Goal: Task Accomplishment & Management: Manage account settings

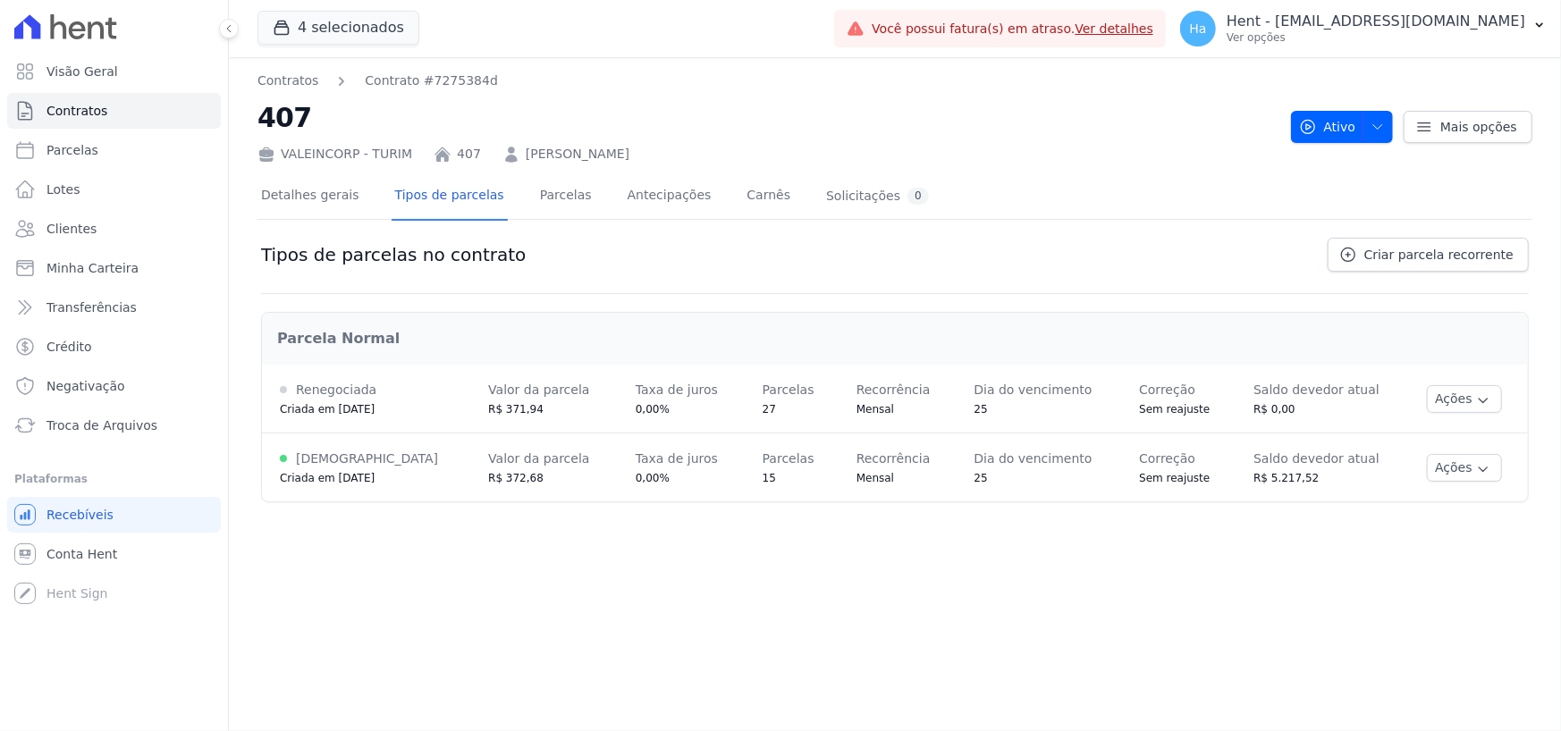
click at [1162, 205] on div "Detalhes gerais Tipos de parcelas Parcelas Antecipações Carnês Solicitações 0" at bounding box center [894, 196] width 1275 height 45
click at [1477, 472] on button "Ações" at bounding box center [1463, 468] width 75 height 28
click at [980, 654] on div "Contratos Contrato #7275384d 407 VALEINCORP - TURIM 407 Carlos Henrique da Silv…" at bounding box center [895, 394] width 1332 height 674
click at [1476, 464] on icon "button" at bounding box center [1483, 469] width 14 height 14
click at [1440, 526] on span "Alterar vencimento" at bounding box center [1433, 528] width 138 height 21
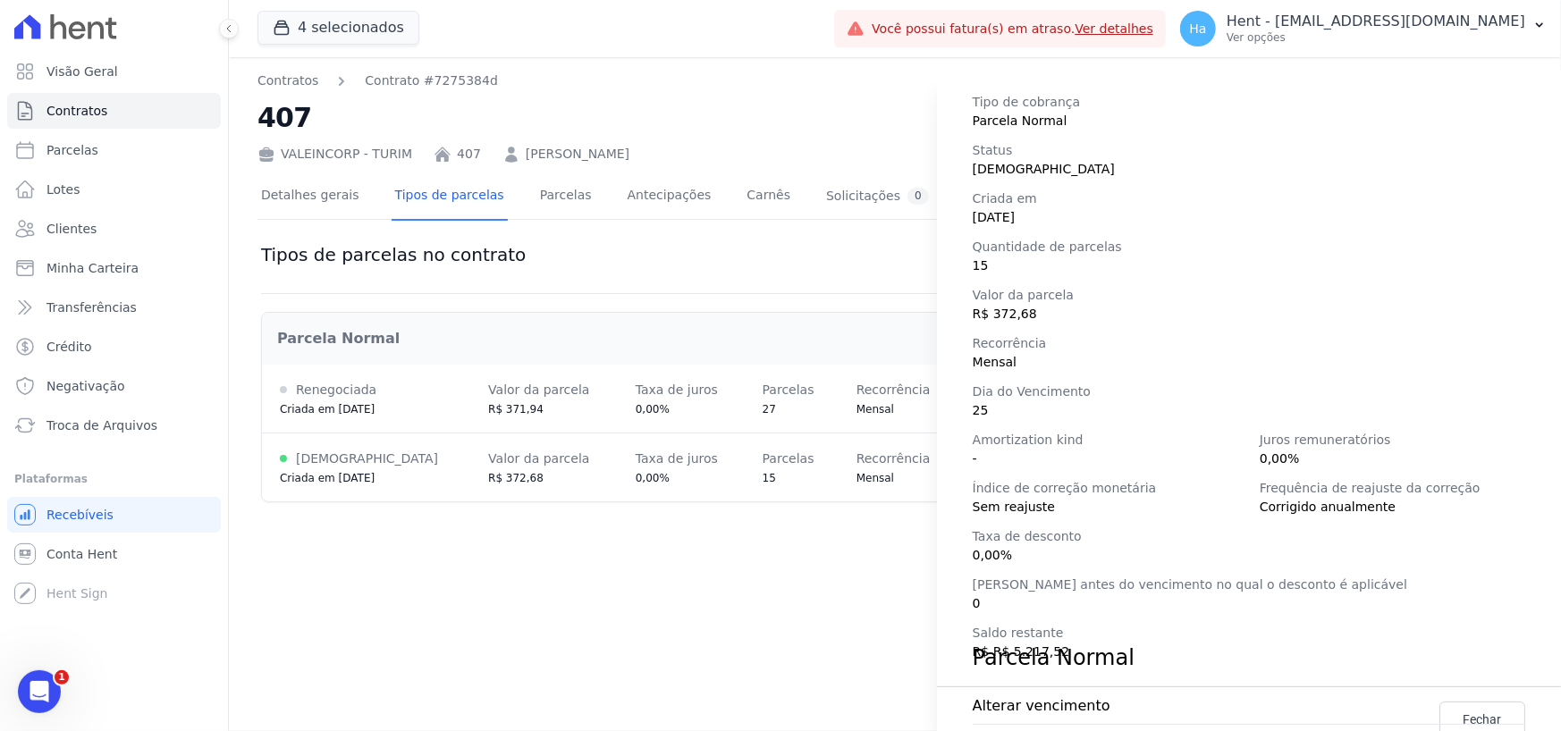
scroll to position [250, 0]
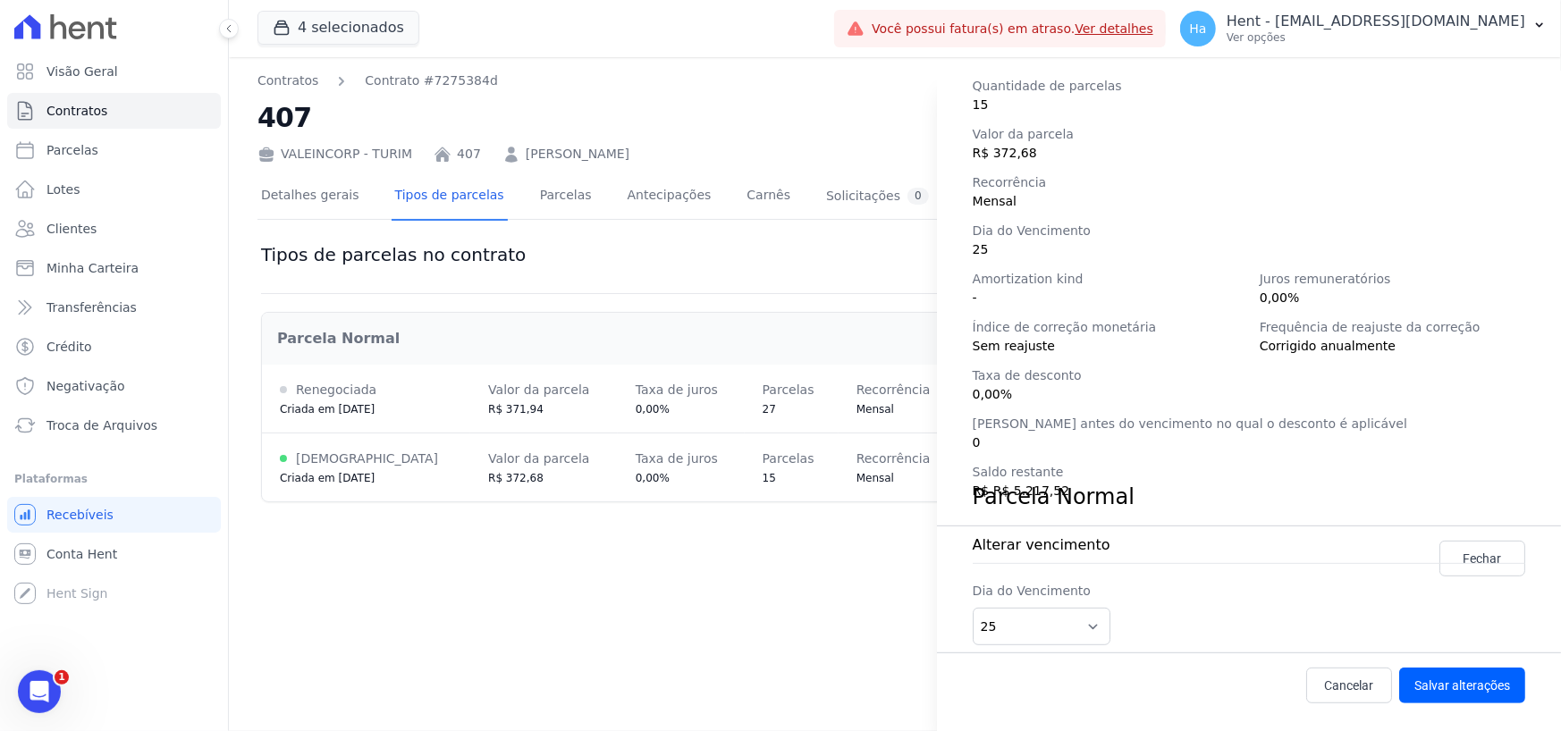
click at [1444, 551] on span "Alterar vencimento" at bounding box center [1248, 544] width 552 height 21
click at [572, 569] on div "Detalhes da regra de cobrança Tipo de cobrança Parcela Normal Status Ativa Cria…" at bounding box center [780, 365] width 1561 height 731
click at [567, 589] on div "Detalhes da regra de cobrança Tipo de cobrança Parcela Normal Status Ativa Cria…" at bounding box center [780, 365] width 1561 height 731
click at [1439, 553] on span "Alterar vencimento" at bounding box center [1248, 544] width 552 height 21
click at [1494, 551] on span "Alterar vencimento" at bounding box center [1248, 544] width 552 height 21
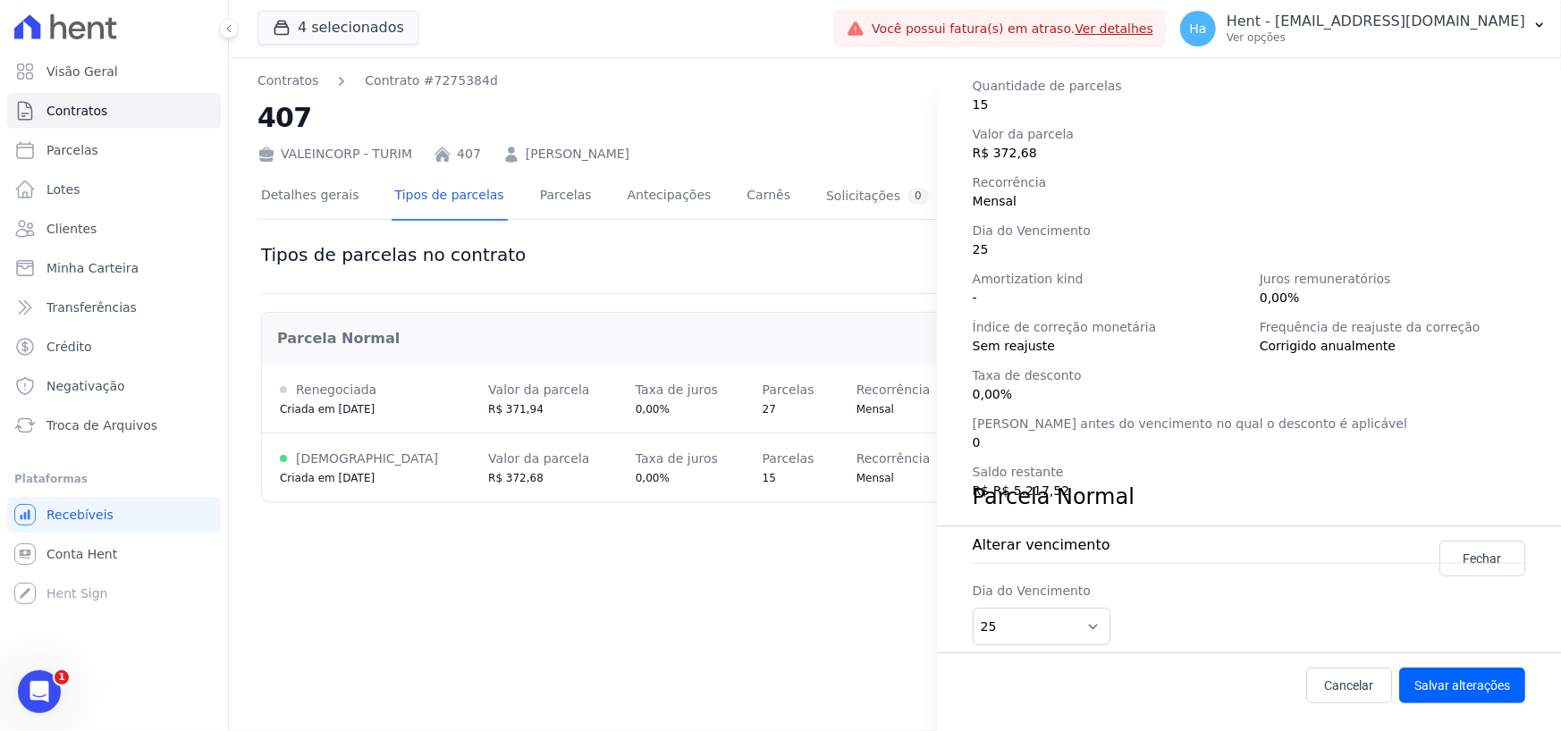
click at [1457, 553] on span "Alterar vencimento" at bounding box center [1248, 544] width 552 height 21
click at [1328, 678] on span "Cancelar" at bounding box center [1349, 686] width 49 height 18
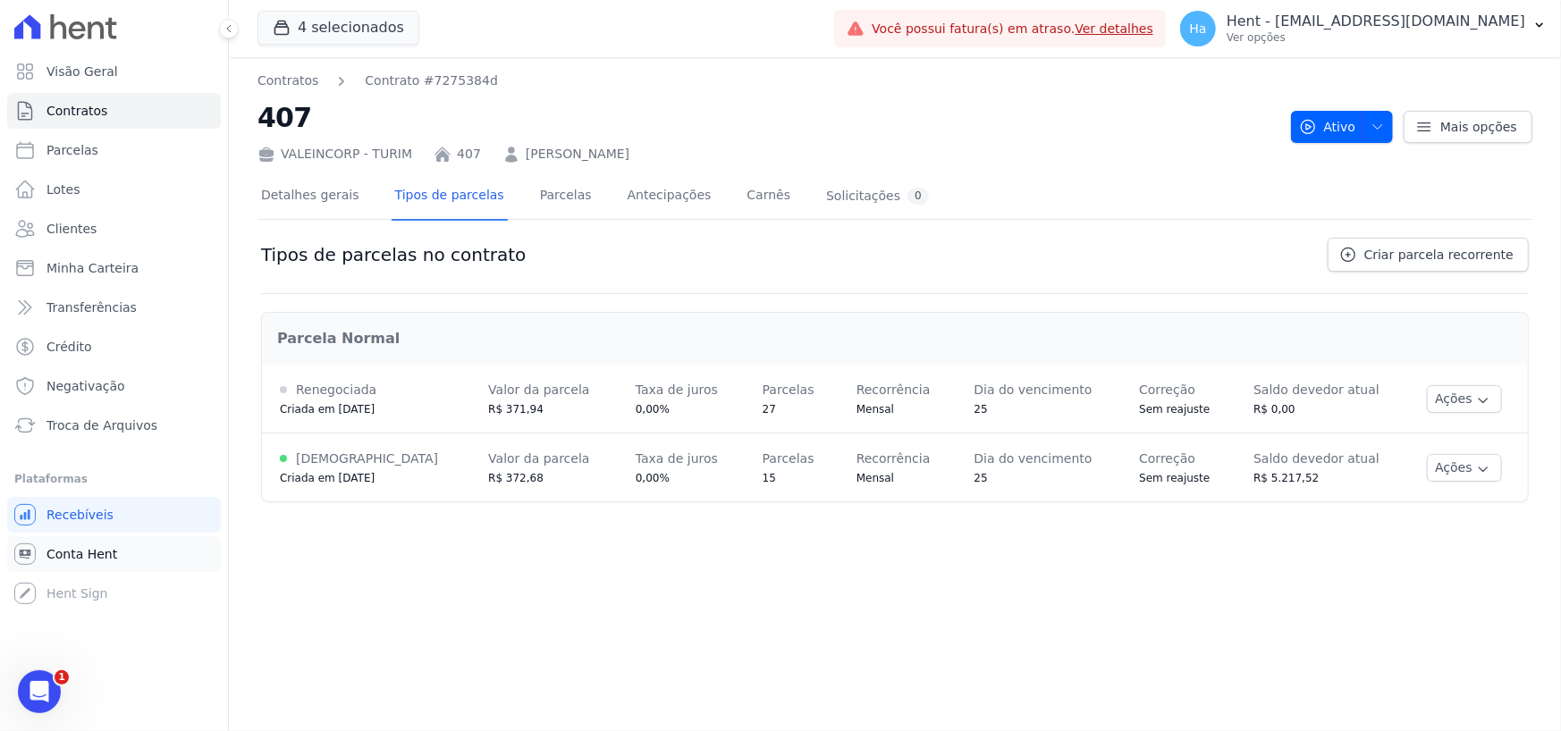
click at [67, 548] on span "Conta Hent" at bounding box center [81, 554] width 71 height 18
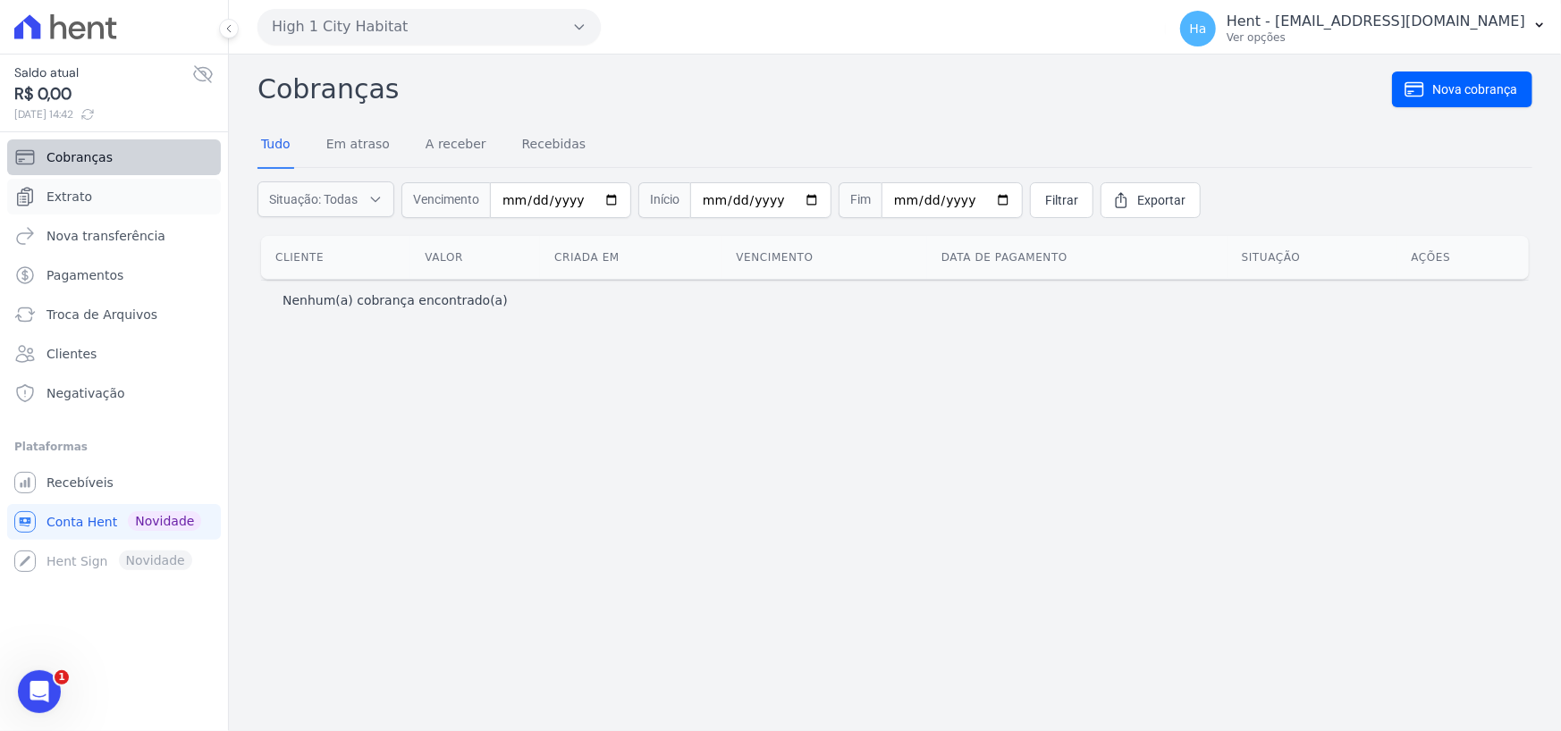
drag, startPoint x: 81, startPoint y: 181, endPoint x: 213, endPoint y: 163, distance: 132.7
click at [81, 181] on link "Extrato" at bounding box center [114, 197] width 214 height 36
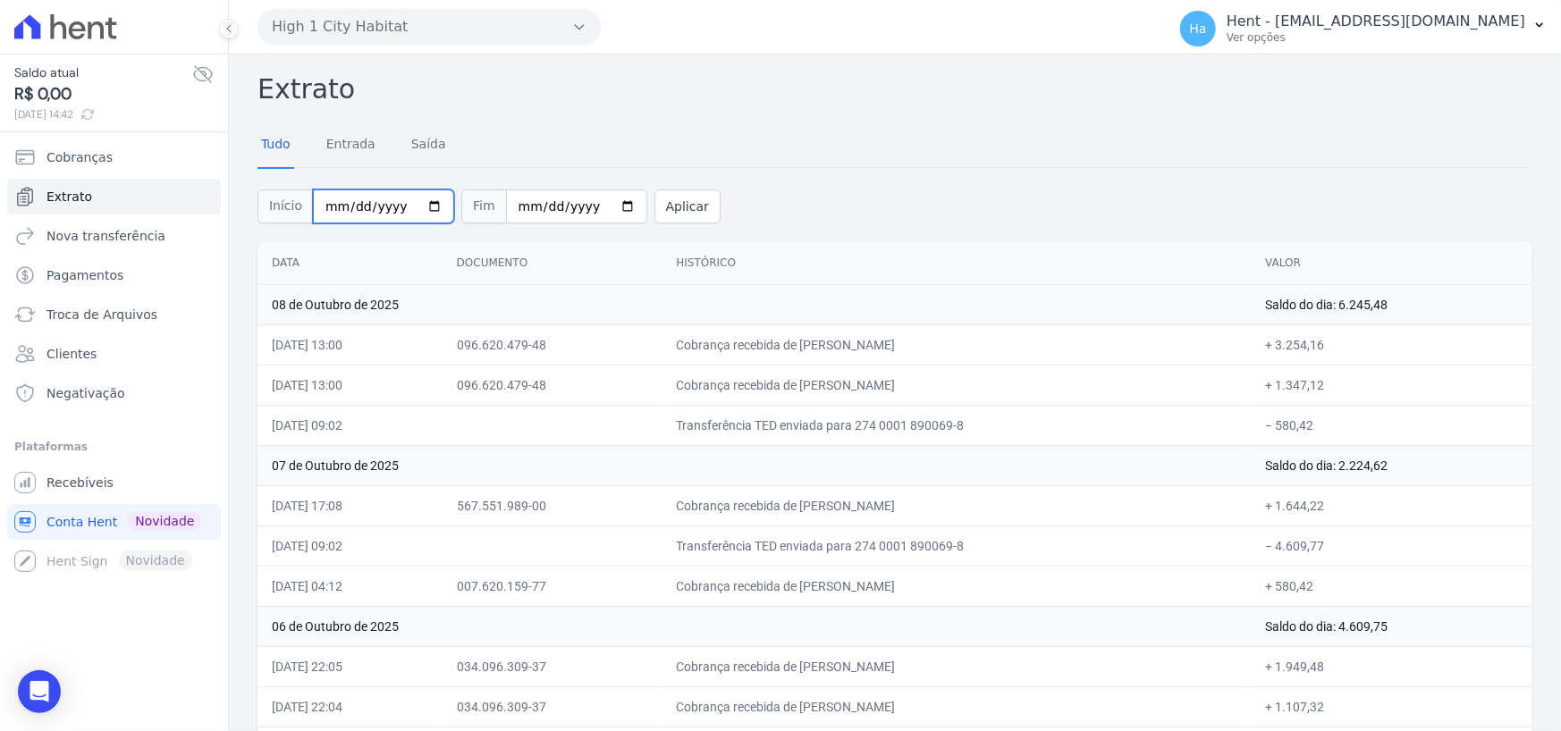
click at [349, 205] on input "[DATE]" at bounding box center [383, 206] width 141 height 34
type input "[DATE]"
click at [514, 199] on input "[DATE]" at bounding box center [576, 206] width 141 height 34
type input "[DATE]"
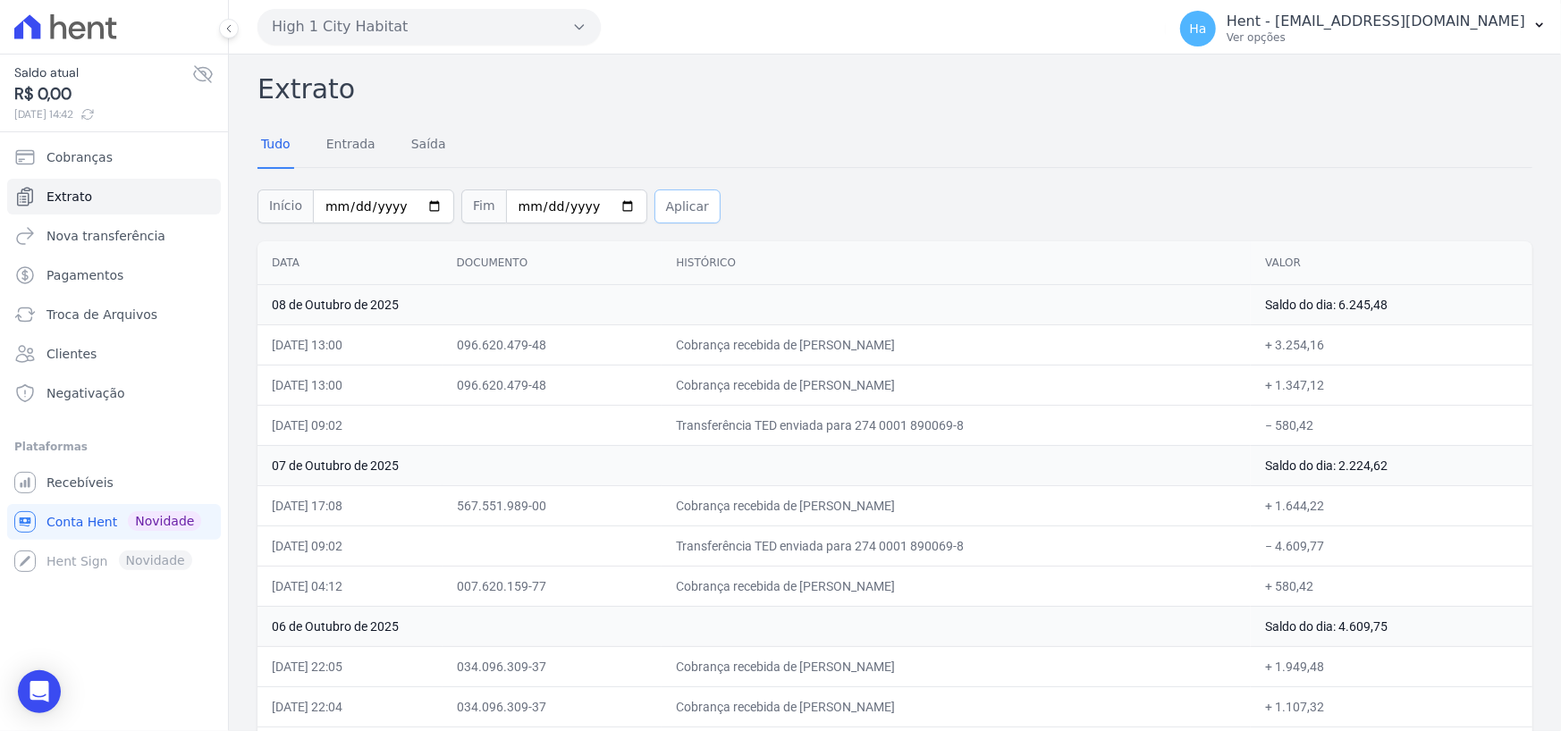
click at [668, 212] on button "Aplicar" at bounding box center [687, 206] width 66 height 34
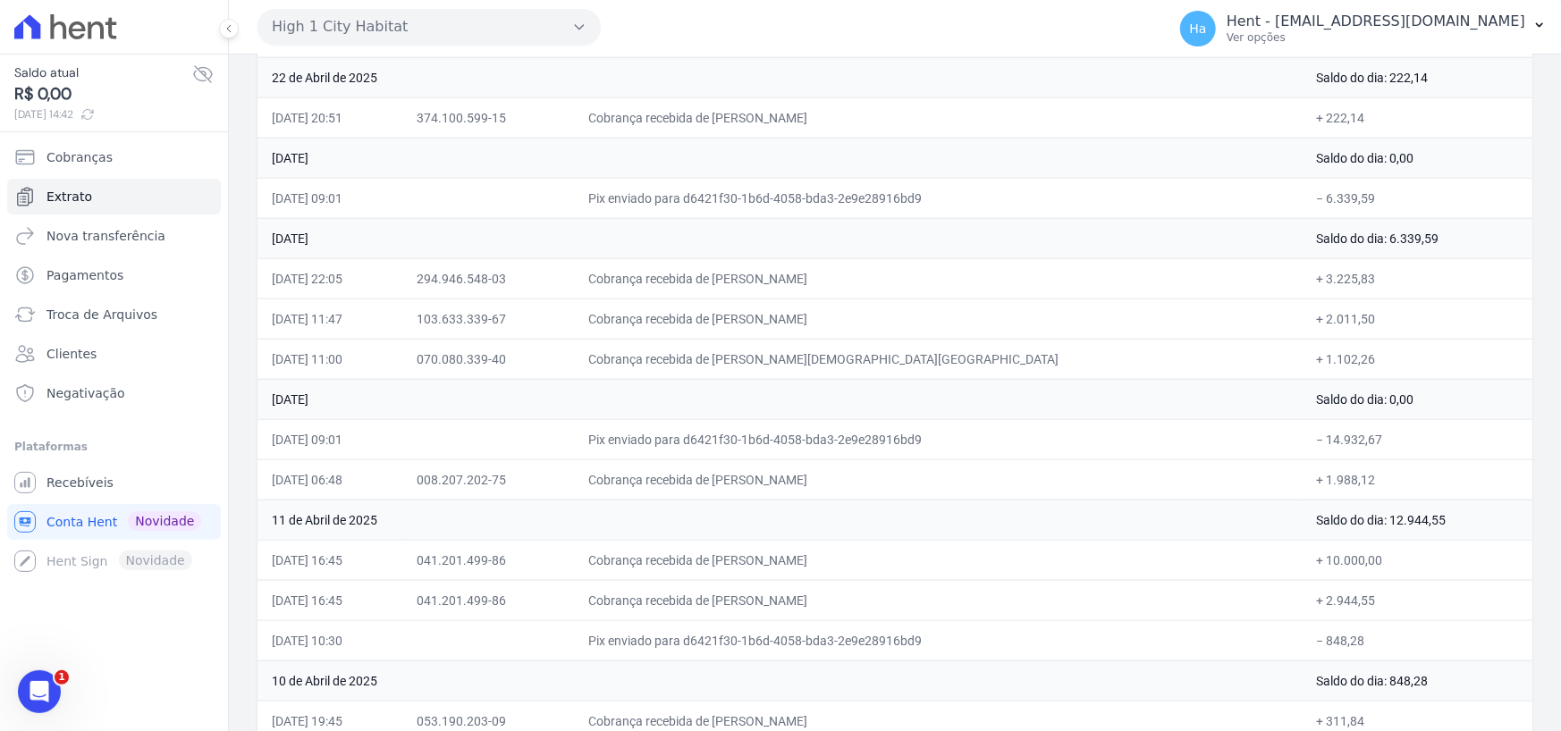
scroll to position [1251, 0]
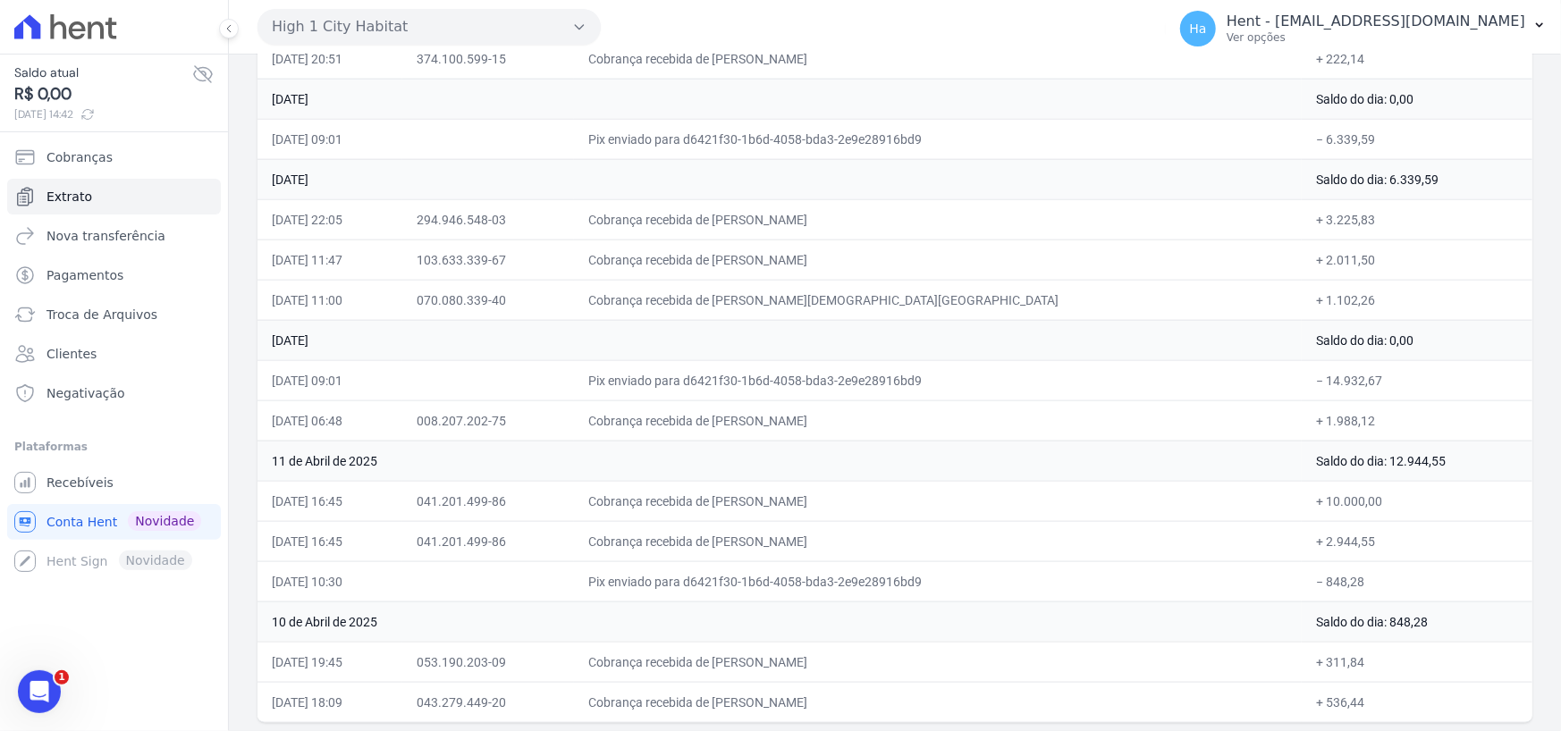
drag, startPoint x: 1268, startPoint y: 500, endPoint x: 1347, endPoint y: 571, distance: 106.3
click at [1136, 619] on td "10 de Abril de 2025" at bounding box center [779, 622] width 1044 height 40
click at [565, 31] on button "High 1 City Habitat" at bounding box center [428, 27] width 343 height 36
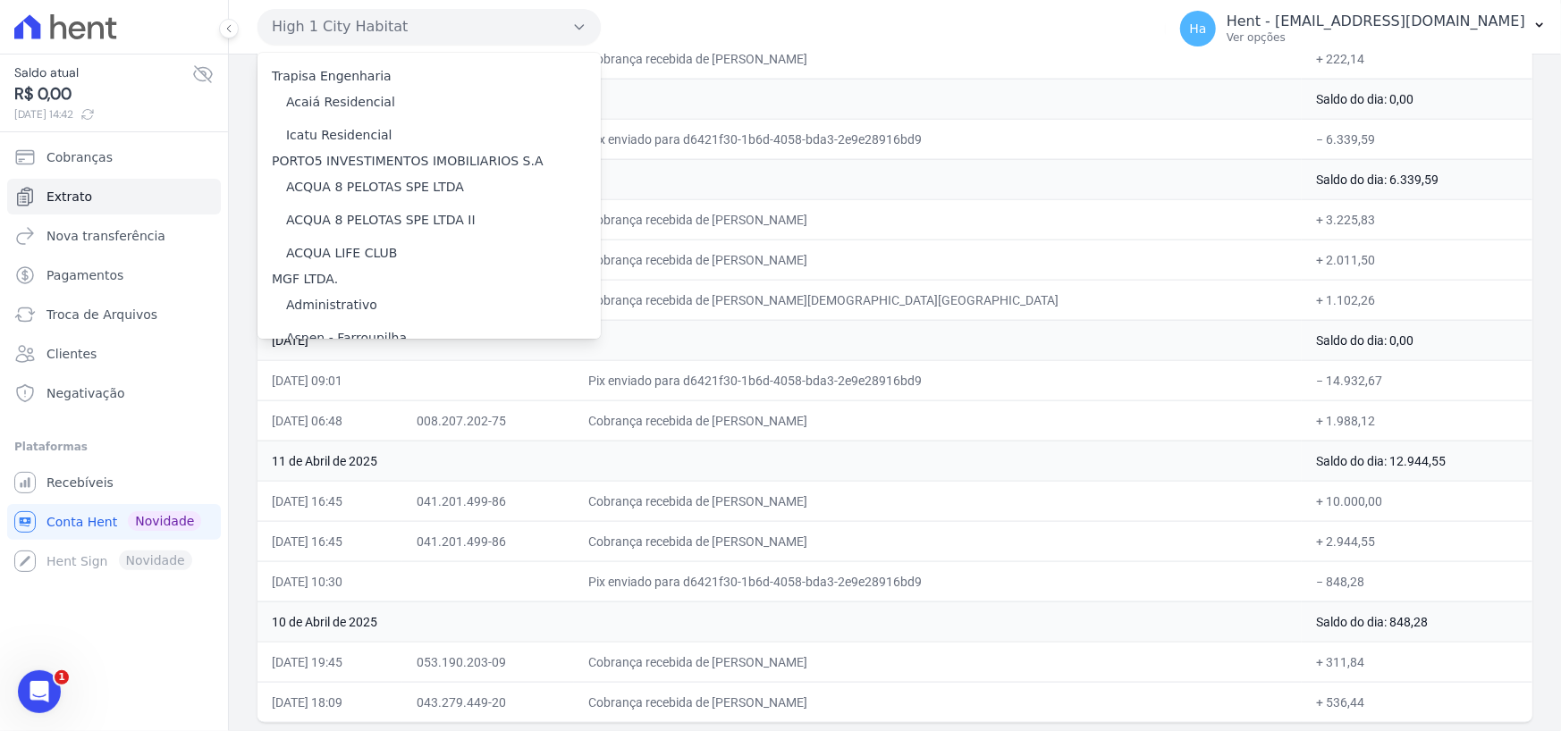
scroll to position [10261, 0]
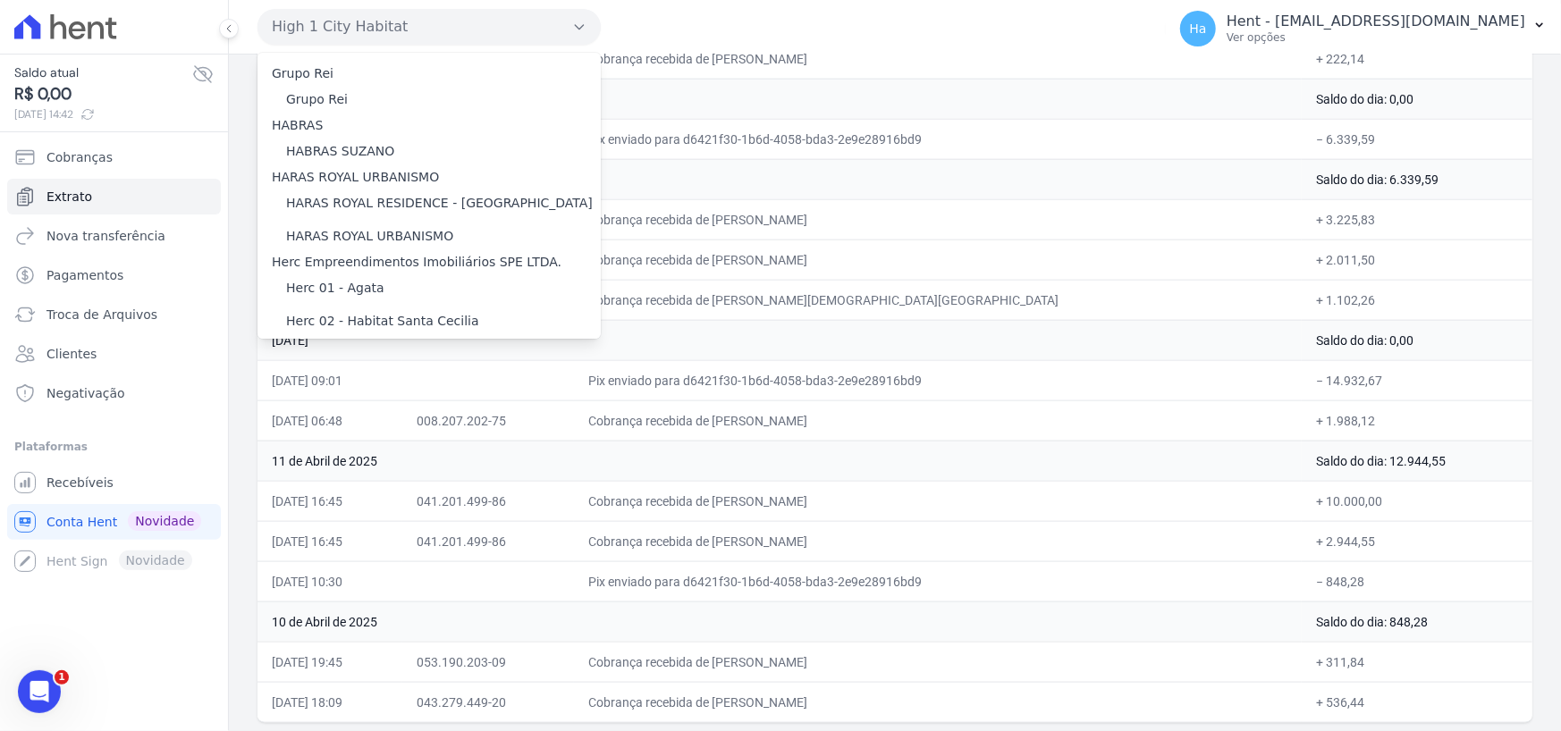
click at [461, 430] on label "HYPE T101056 SPE LTDA - BLOSSOM" at bounding box center [400, 439] width 228 height 19
click at [0, 0] on input "HYPE T101056 SPE LTDA - BLOSSOM" at bounding box center [0, 0] width 0 height 0
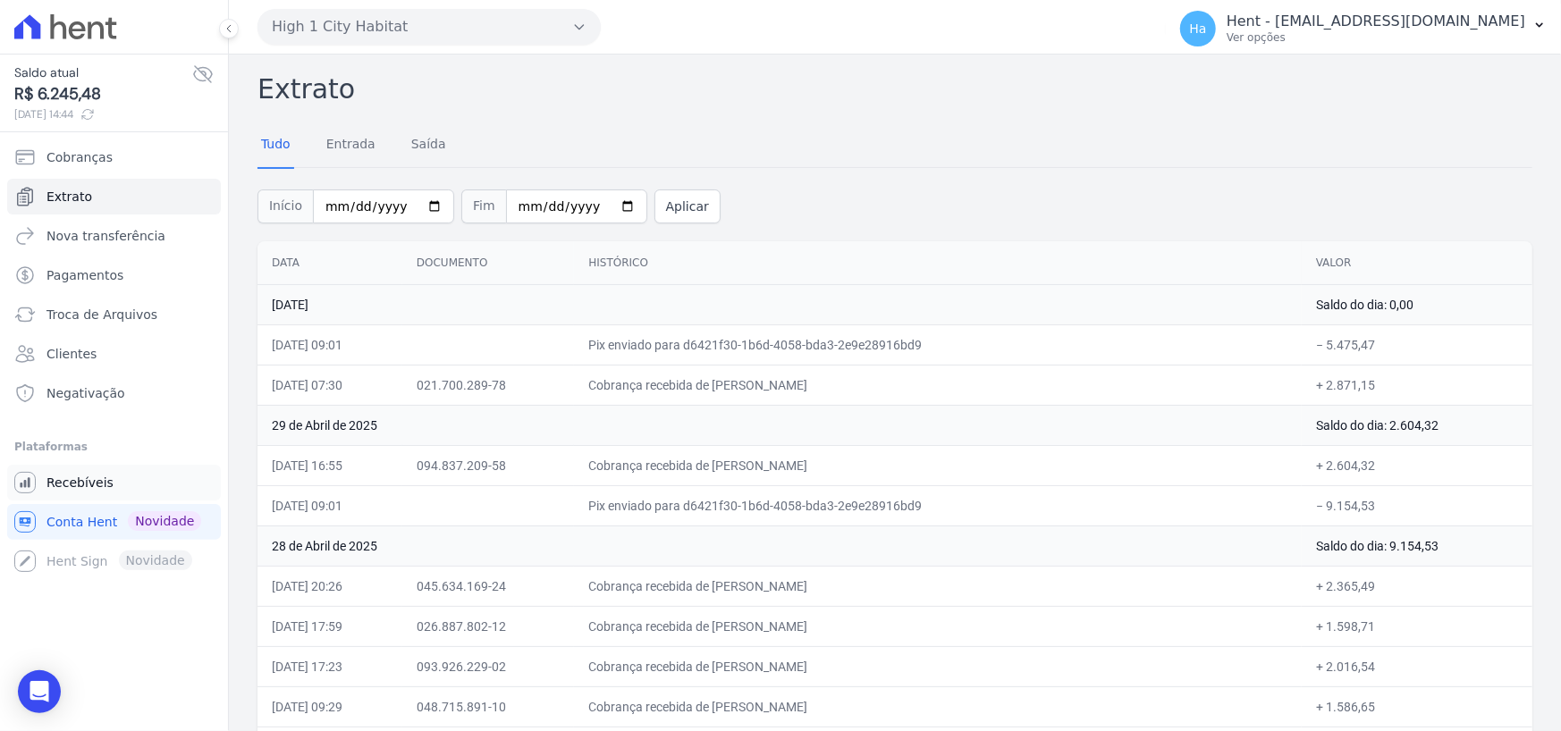
click at [93, 475] on span "Recebíveis" at bounding box center [79, 483] width 67 height 18
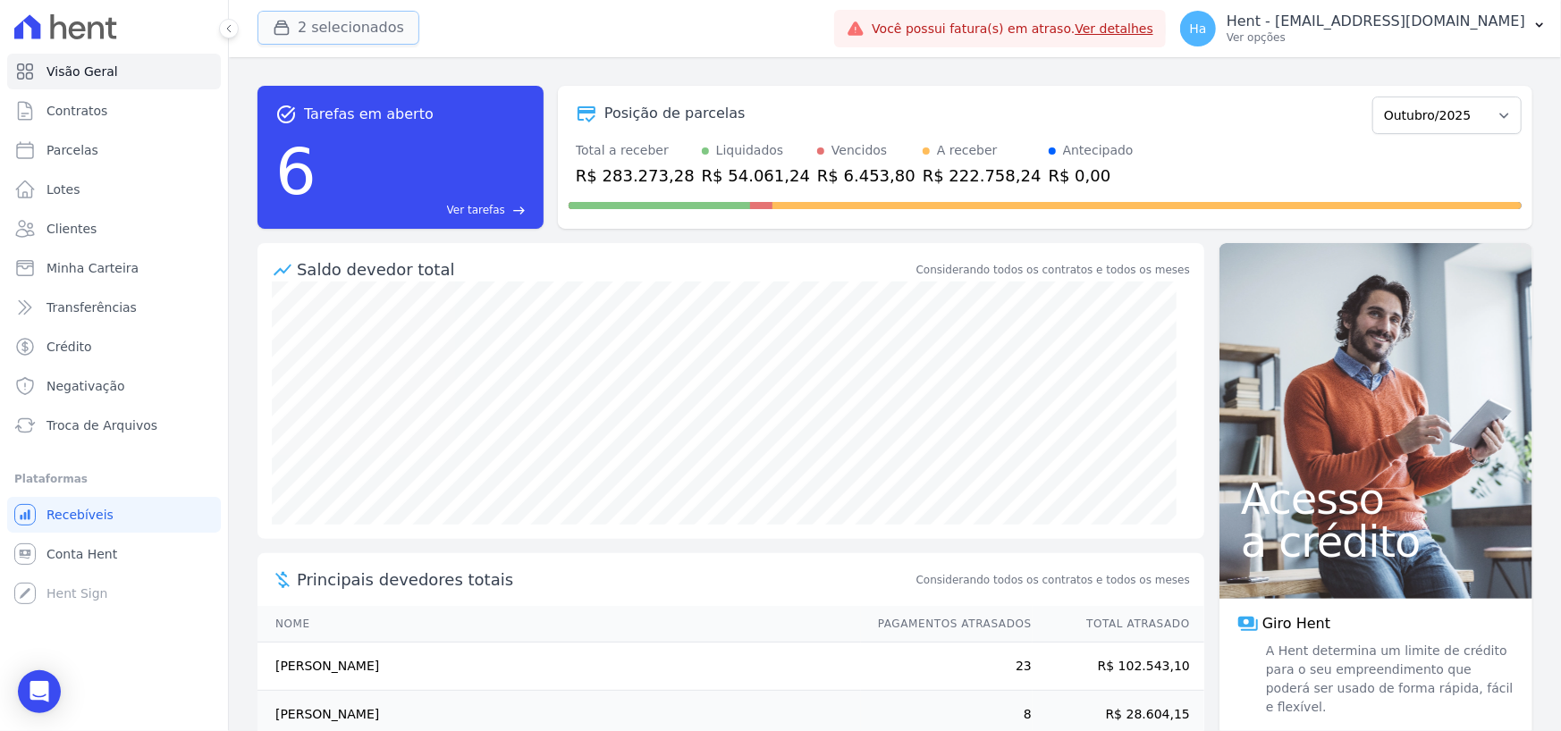
click at [333, 30] on button "2 selecionados" at bounding box center [338, 28] width 162 height 34
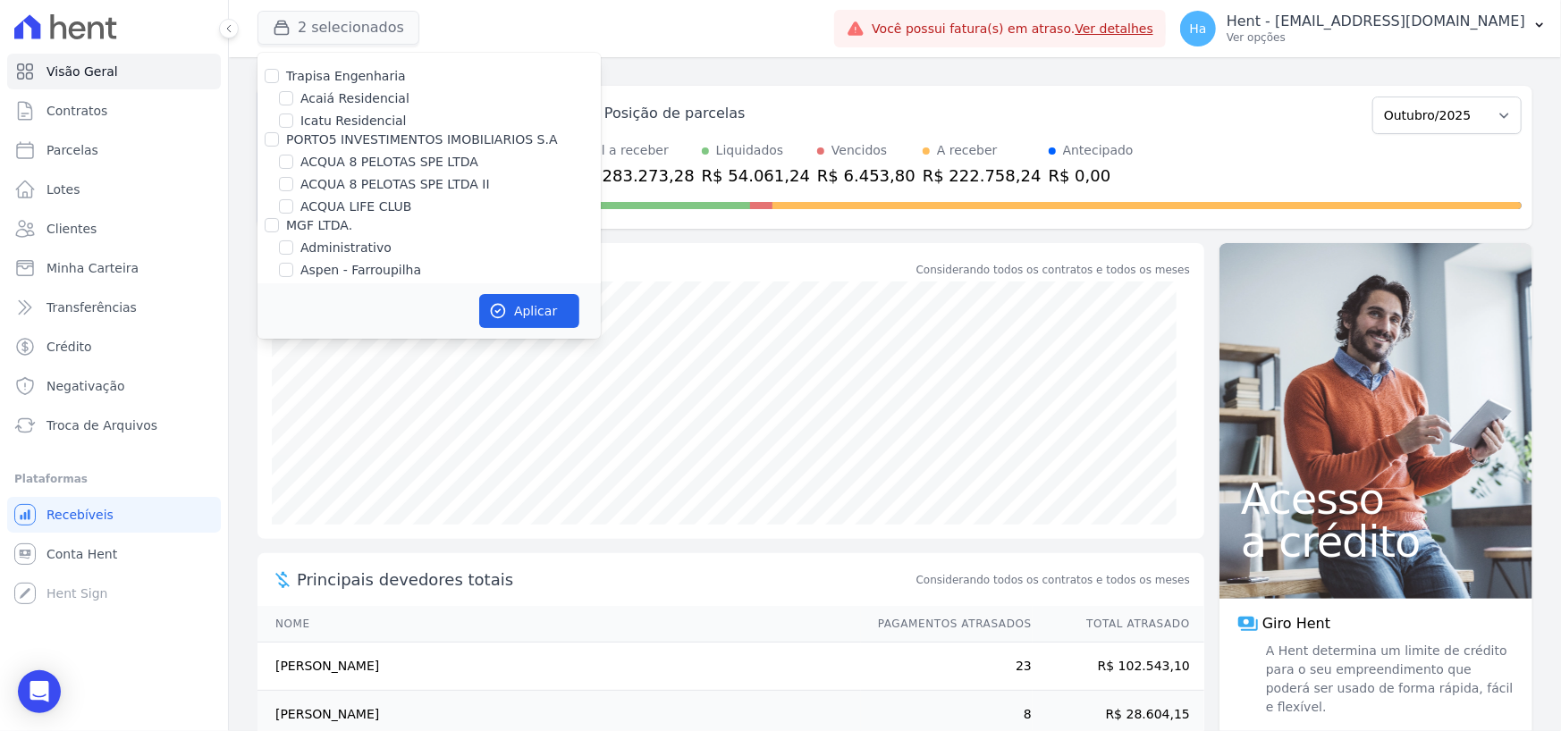
scroll to position [7643, 0]
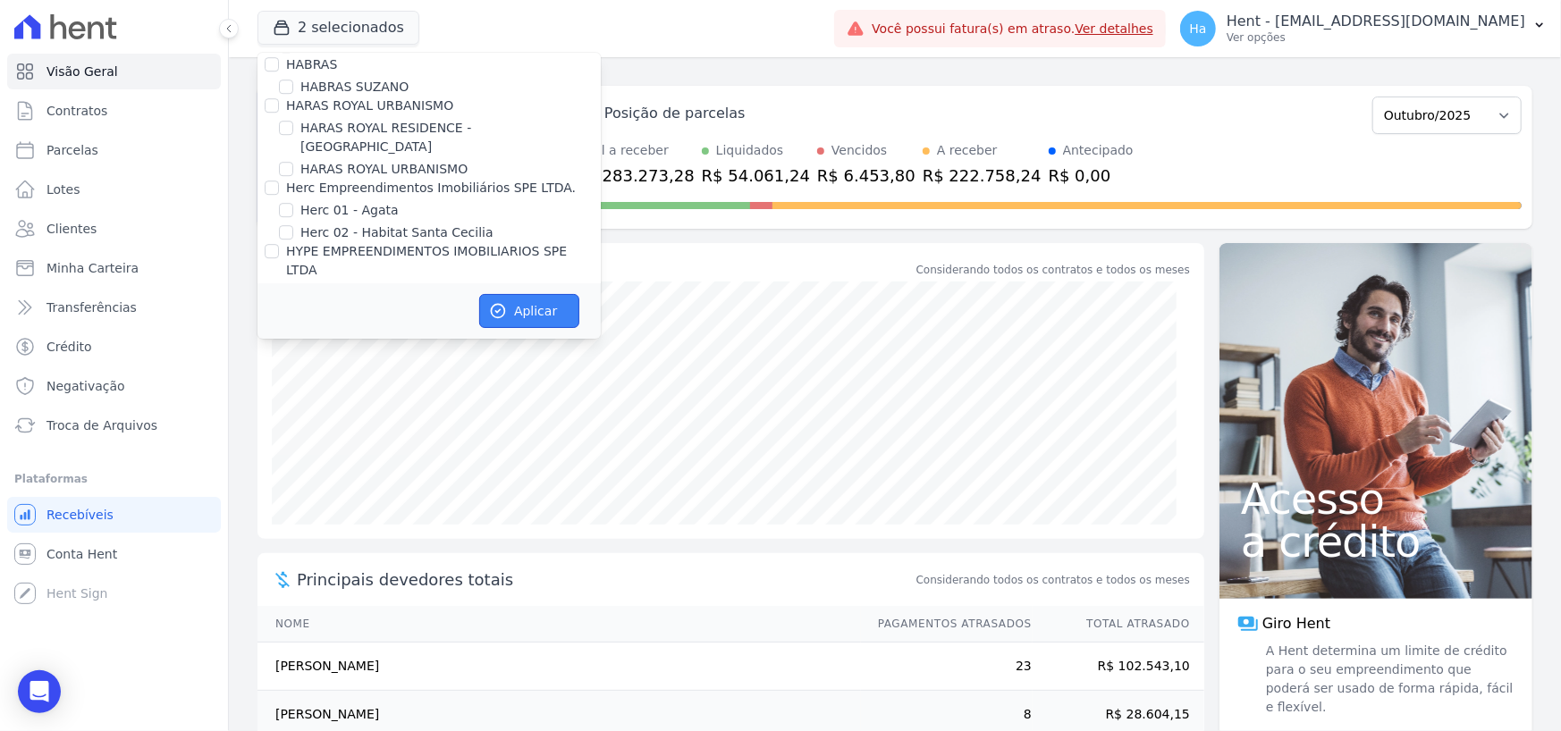
click at [538, 310] on button "Aplicar" at bounding box center [529, 311] width 100 height 34
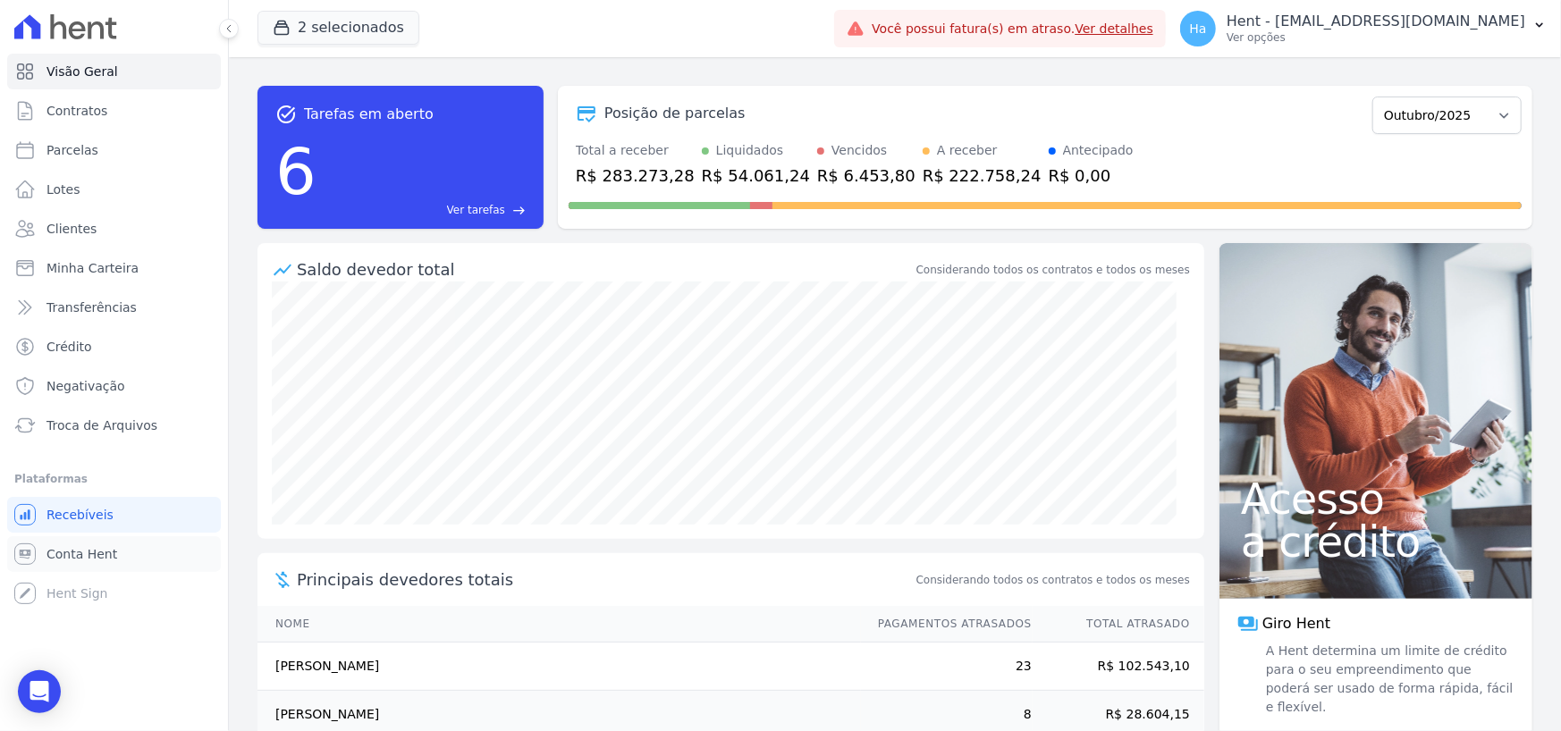
click at [73, 552] on span "Conta Hent" at bounding box center [81, 554] width 71 height 18
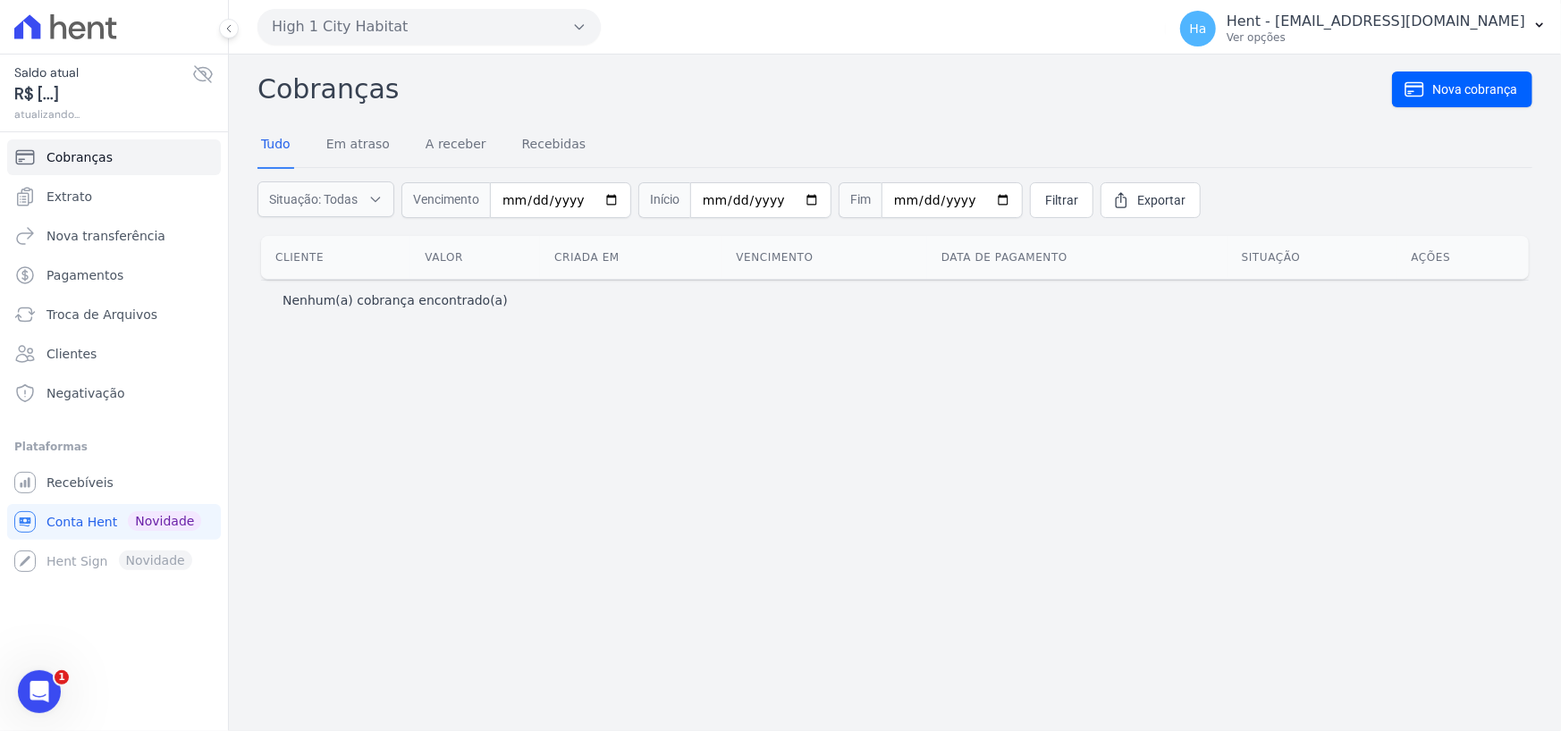
click at [533, 22] on button "High 1 City Habitat" at bounding box center [428, 27] width 343 height 36
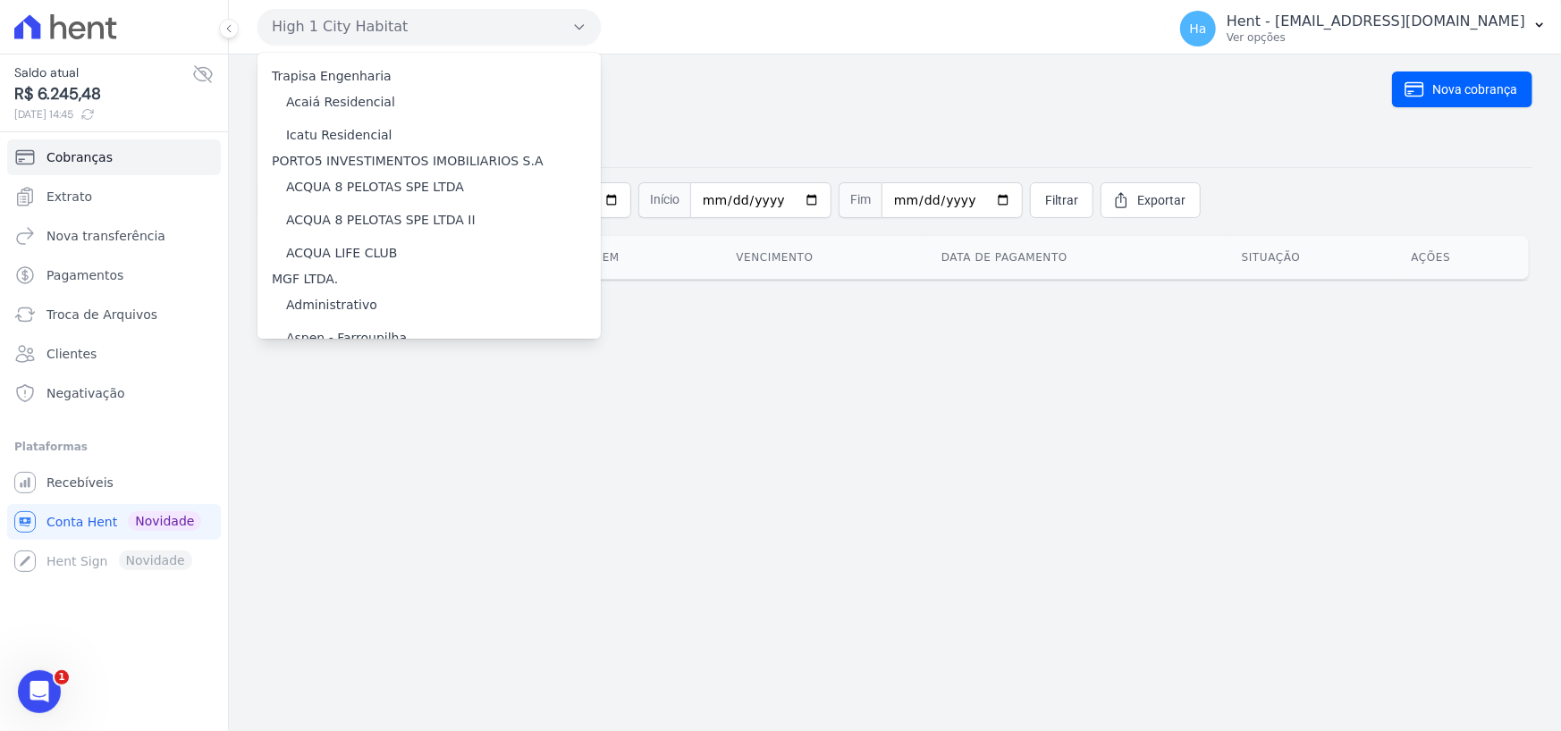
scroll to position [10261, 0]
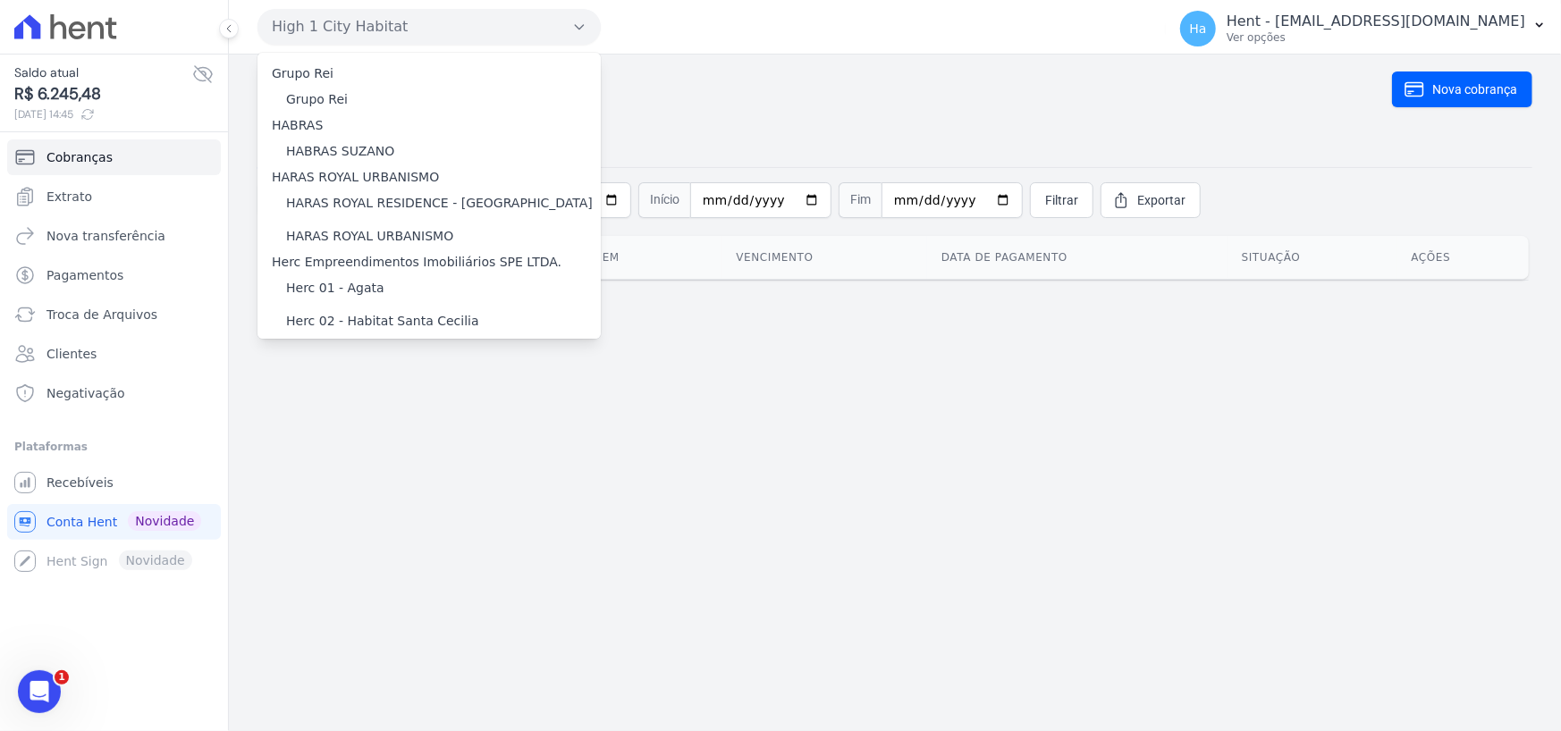
click at [423, 430] on label "HYPE T101056 SPE LTDA - BLOSSOM" at bounding box center [400, 439] width 228 height 19
click at [0, 0] on input "HYPE T101056 SPE LTDA - BLOSSOM" at bounding box center [0, 0] width 0 height 0
click at [423, 430] on label "HYPE T101056 SPE LTDA - BLOSSOM" at bounding box center [400, 439] width 228 height 19
click at [0, 0] on input "HYPE T101056 SPE LTDA - BLOSSOM" at bounding box center [0, 0] width 0 height 0
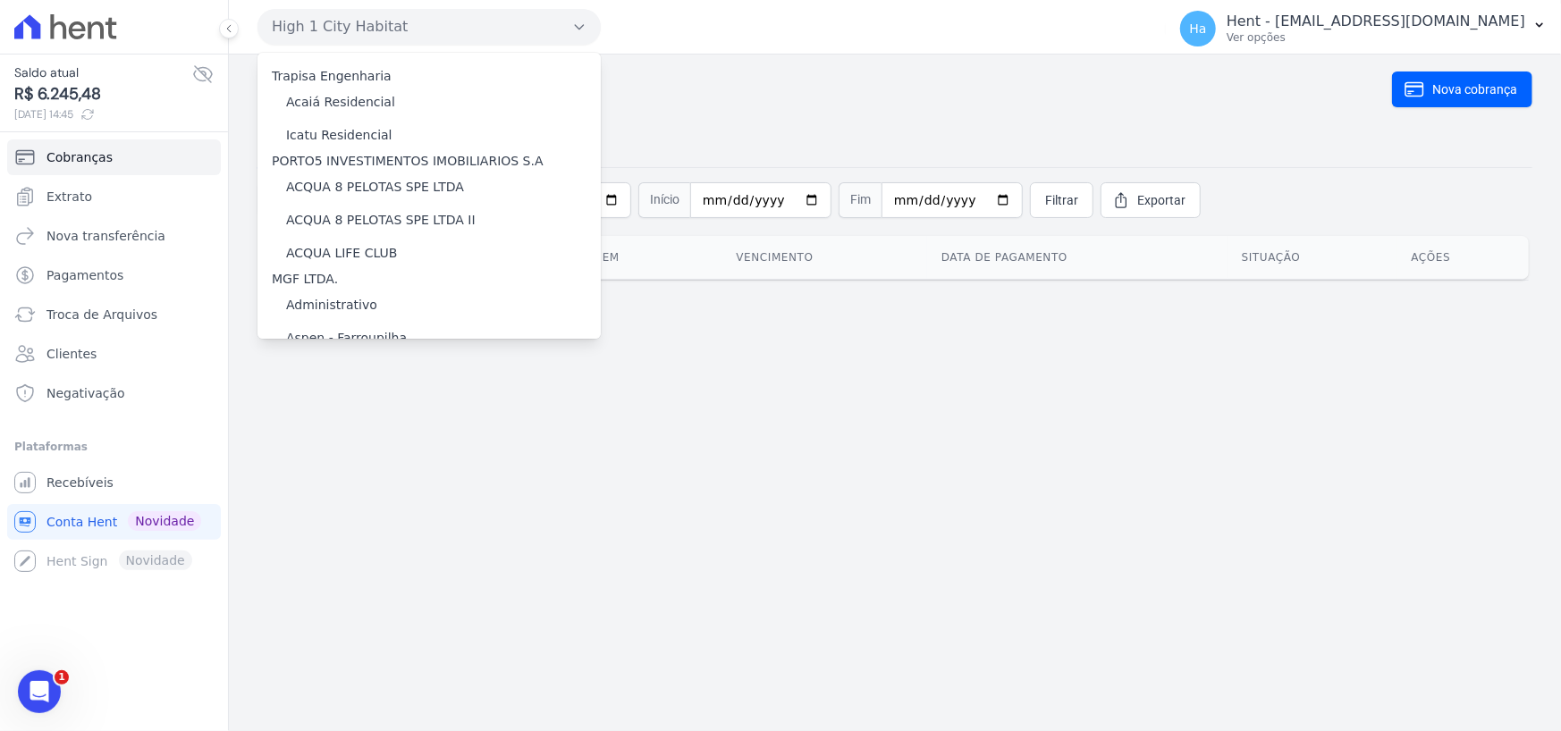
scroll to position [10261, 0]
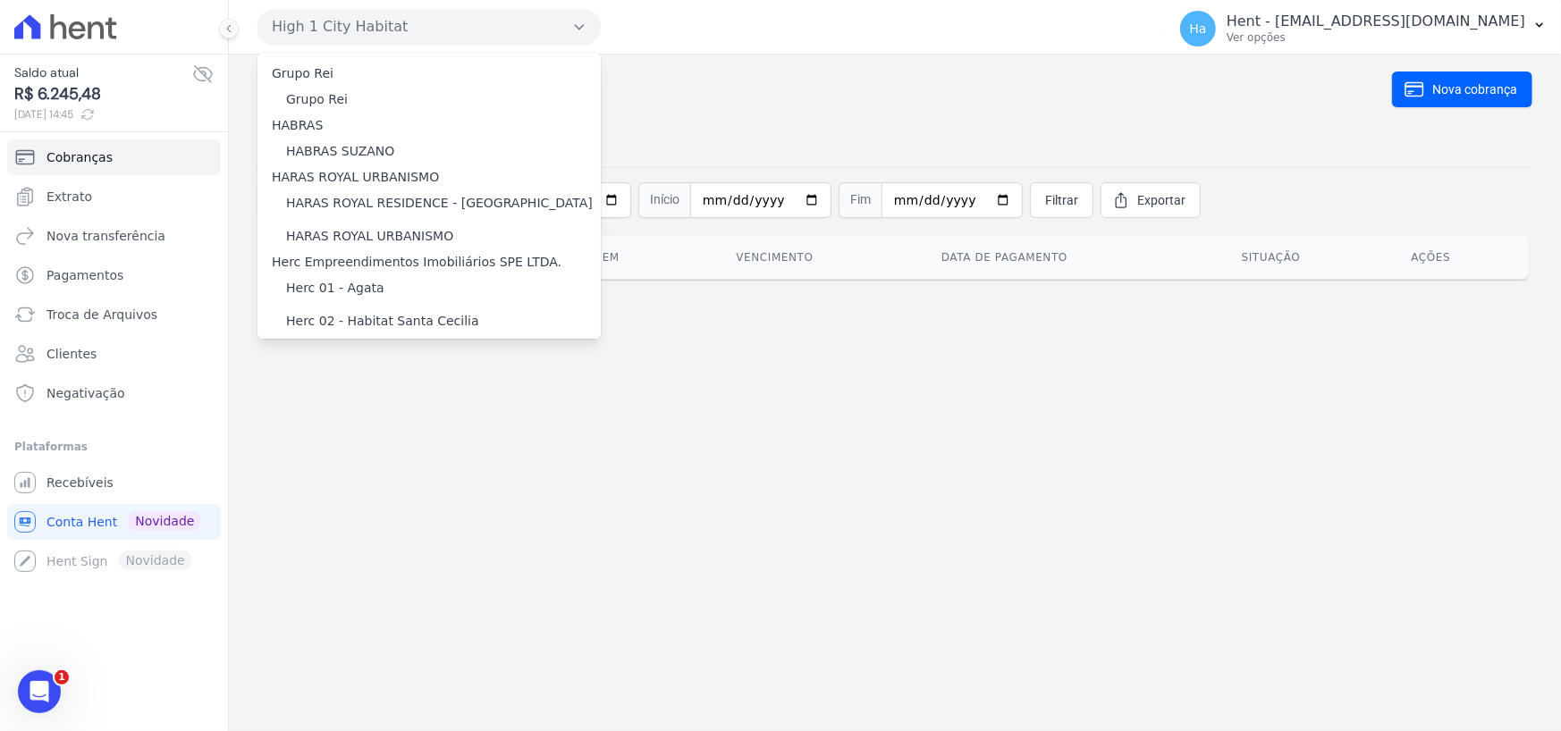
click at [357, 430] on label "HYPE T101056 SPE LTDA - BLOSSOM" at bounding box center [400, 439] width 228 height 19
click at [0, 0] on input "HYPE T101056 SPE LTDA - BLOSSOM" at bounding box center [0, 0] width 0 height 0
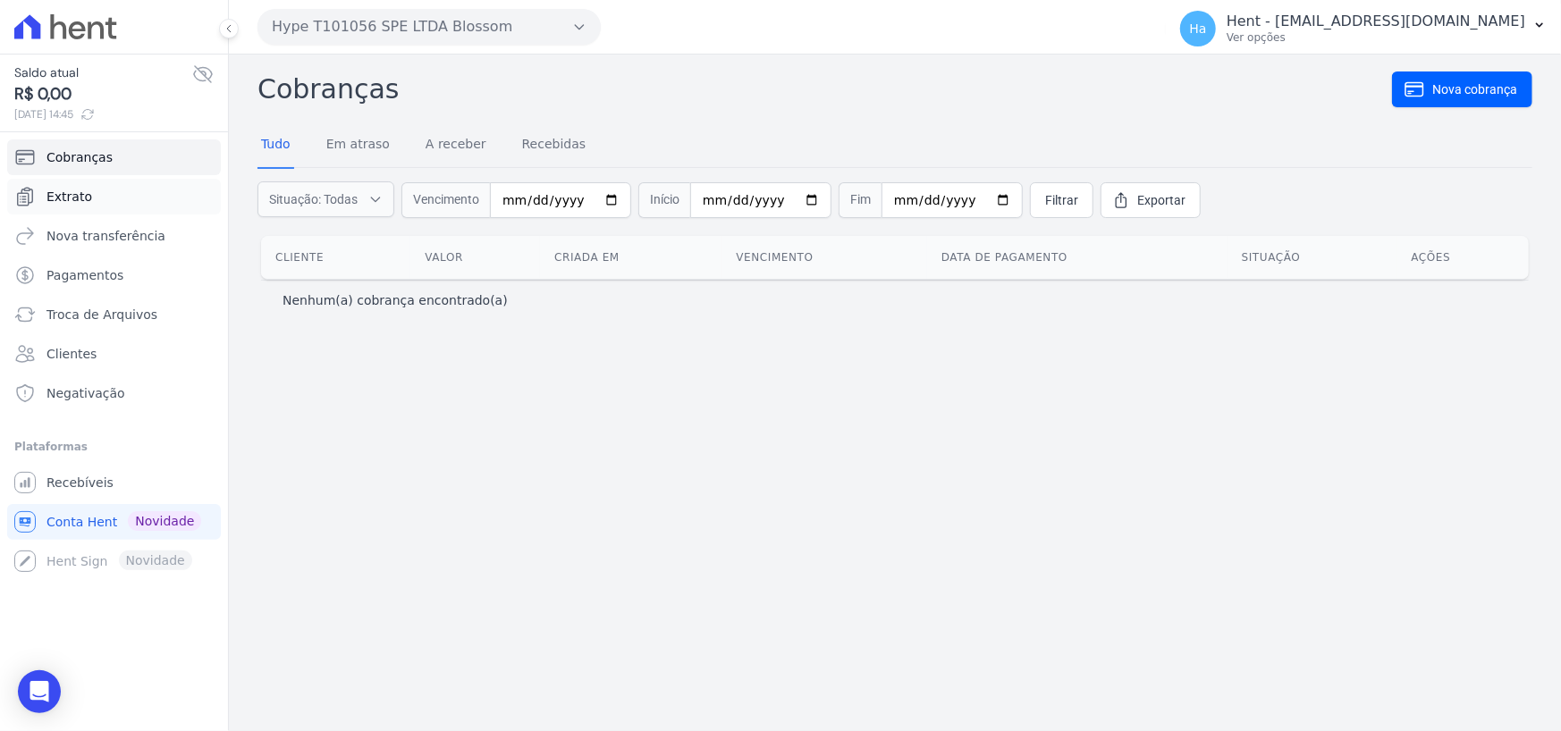
click at [55, 199] on span "Extrato" at bounding box center [69, 197] width 46 height 18
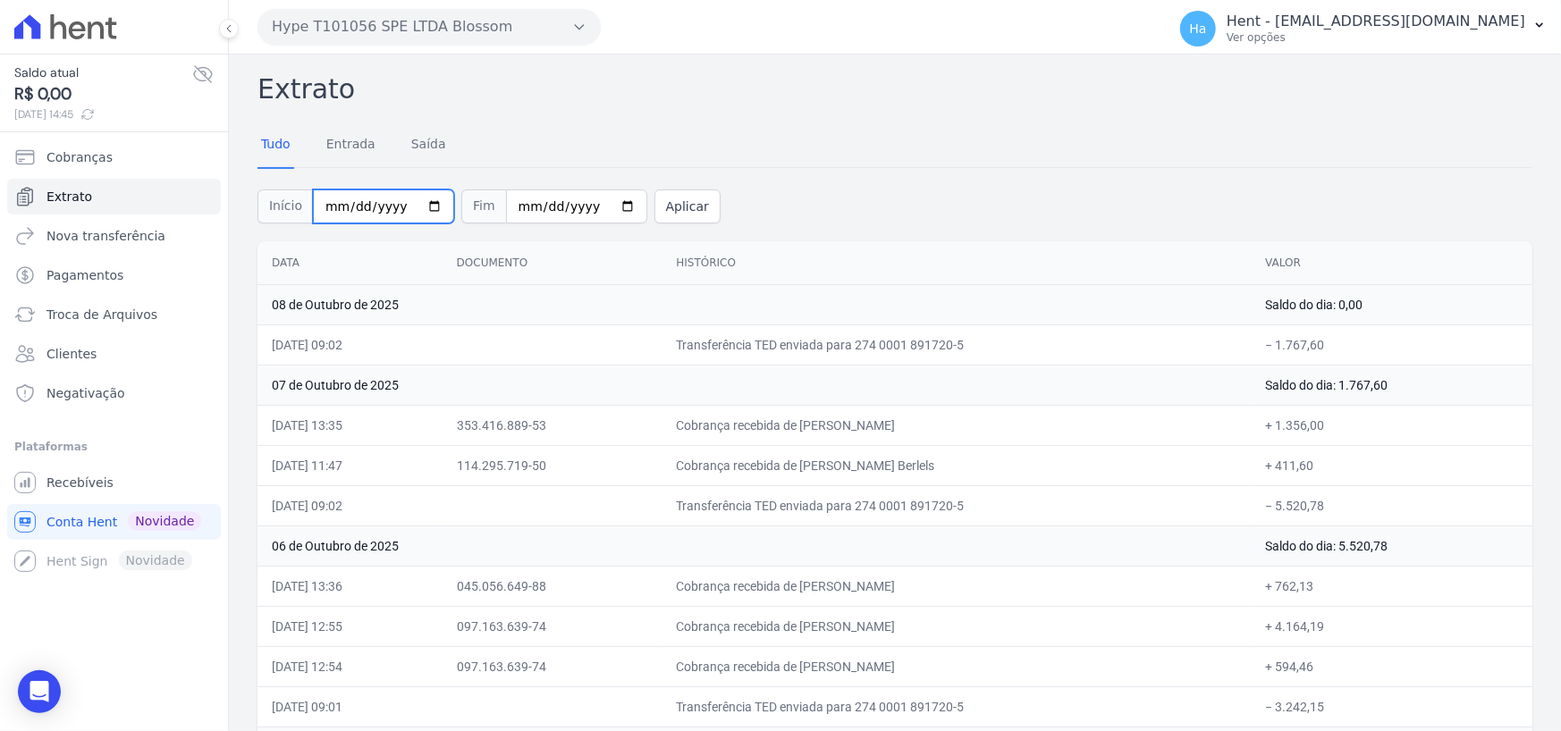
click at [353, 204] on input "[DATE]" at bounding box center [383, 206] width 141 height 34
type input "[DATE]"
click at [516, 206] on input "2025-10-08" at bounding box center [576, 206] width 141 height 34
type input "2025-10-30"
type input "0001-10-30"
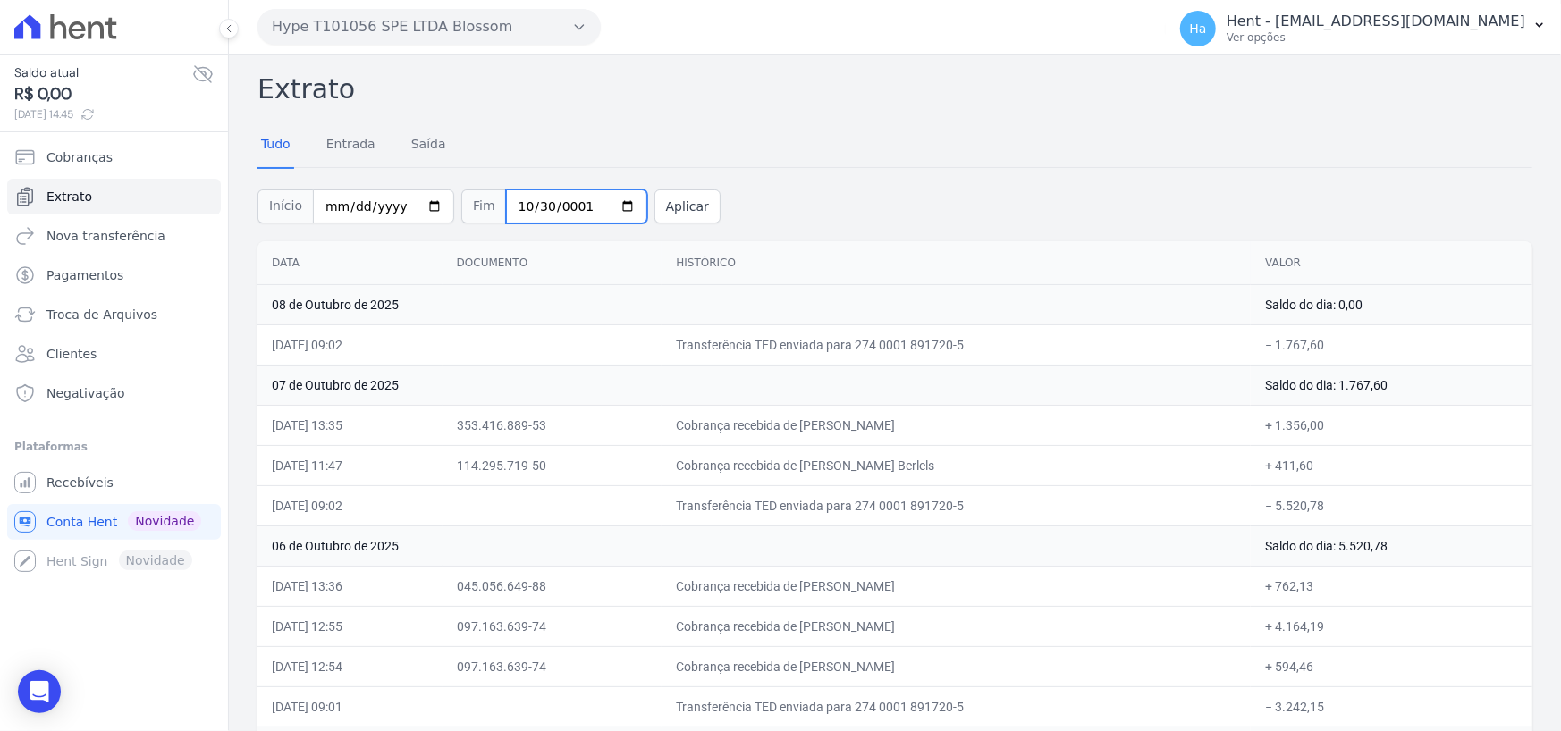
click at [527, 205] on input "0001-10-30" at bounding box center [576, 206] width 141 height 34
type input "2025-05-30"
click at [527, 205] on input "2025-05-30" at bounding box center [576, 206] width 141 height 34
type input "2025-04-30"
click at [660, 205] on button "Aplicar" at bounding box center [687, 206] width 66 height 34
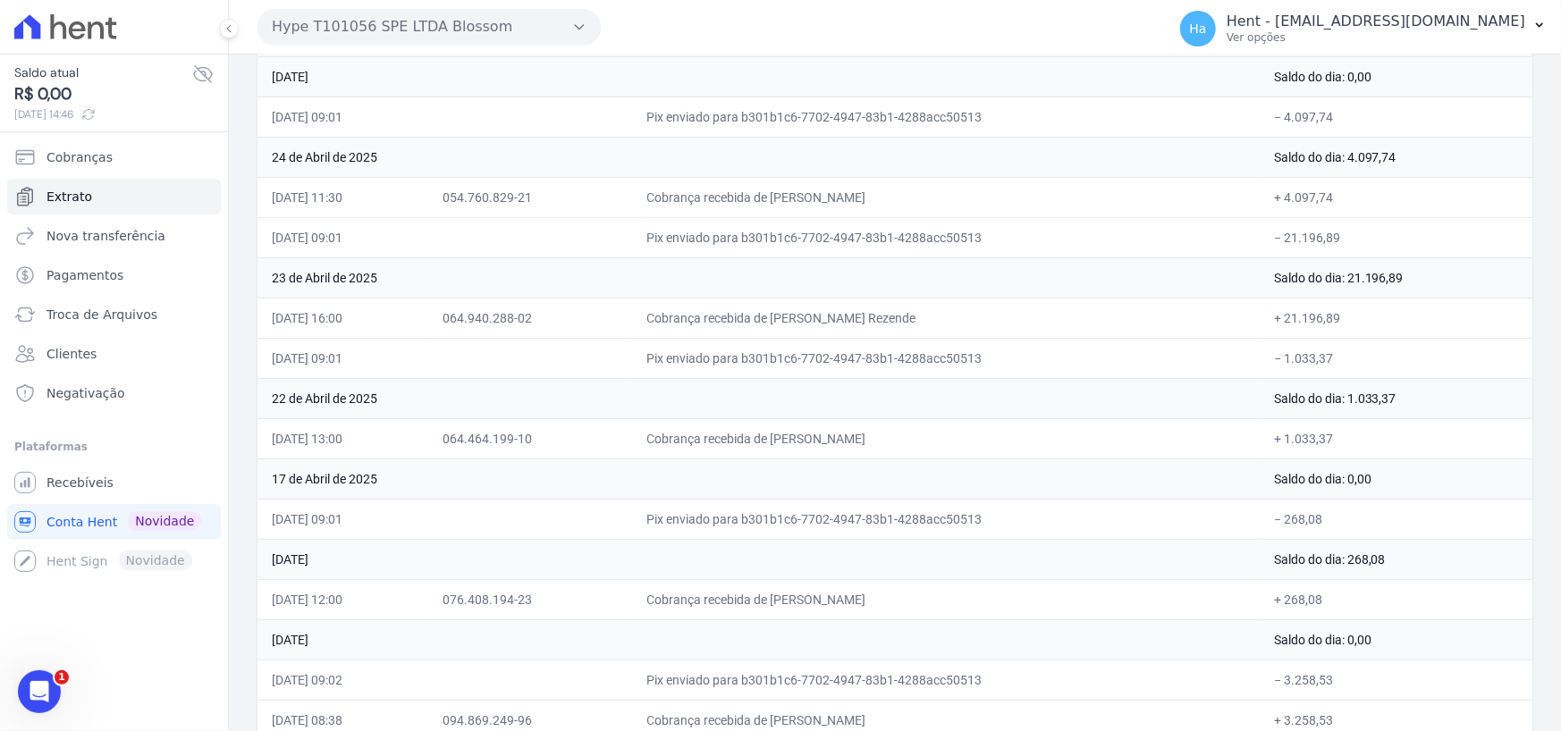
scroll to position [369, 0]
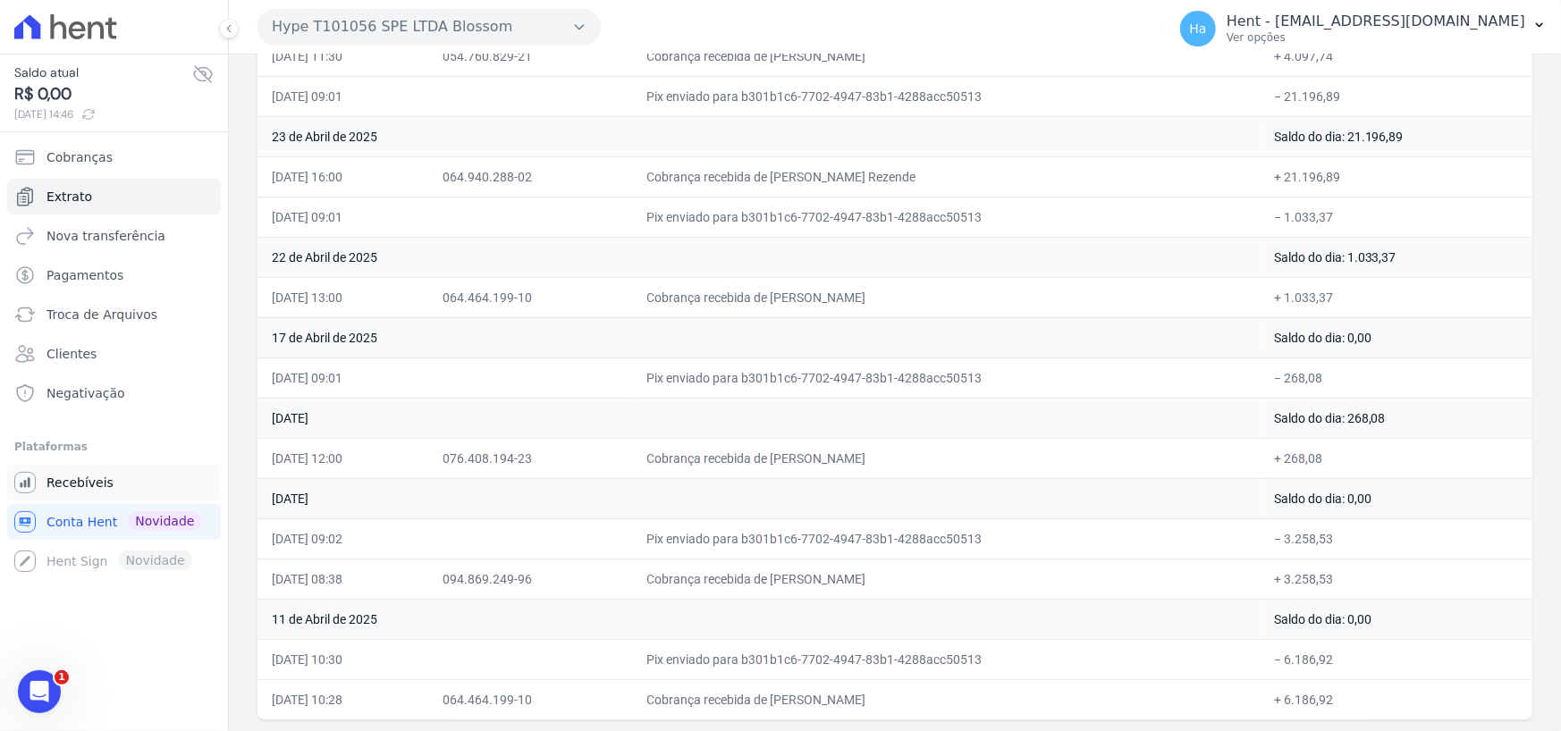
click at [83, 488] on span "Recebíveis" at bounding box center [79, 483] width 67 height 18
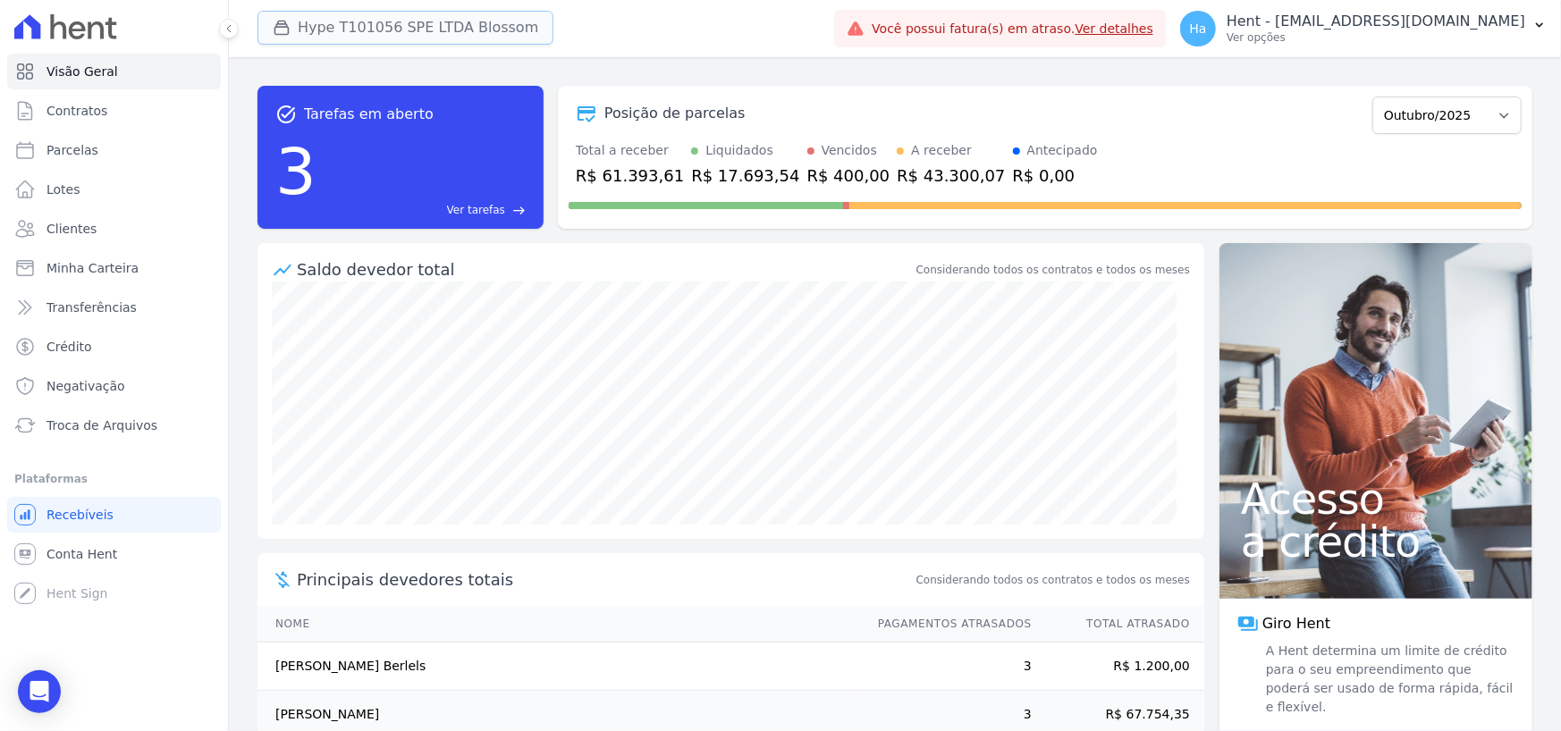
click at [446, 35] on button "Hype T101056 SPE LTDA Blossom" at bounding box center [405, 28] width 296 height 34
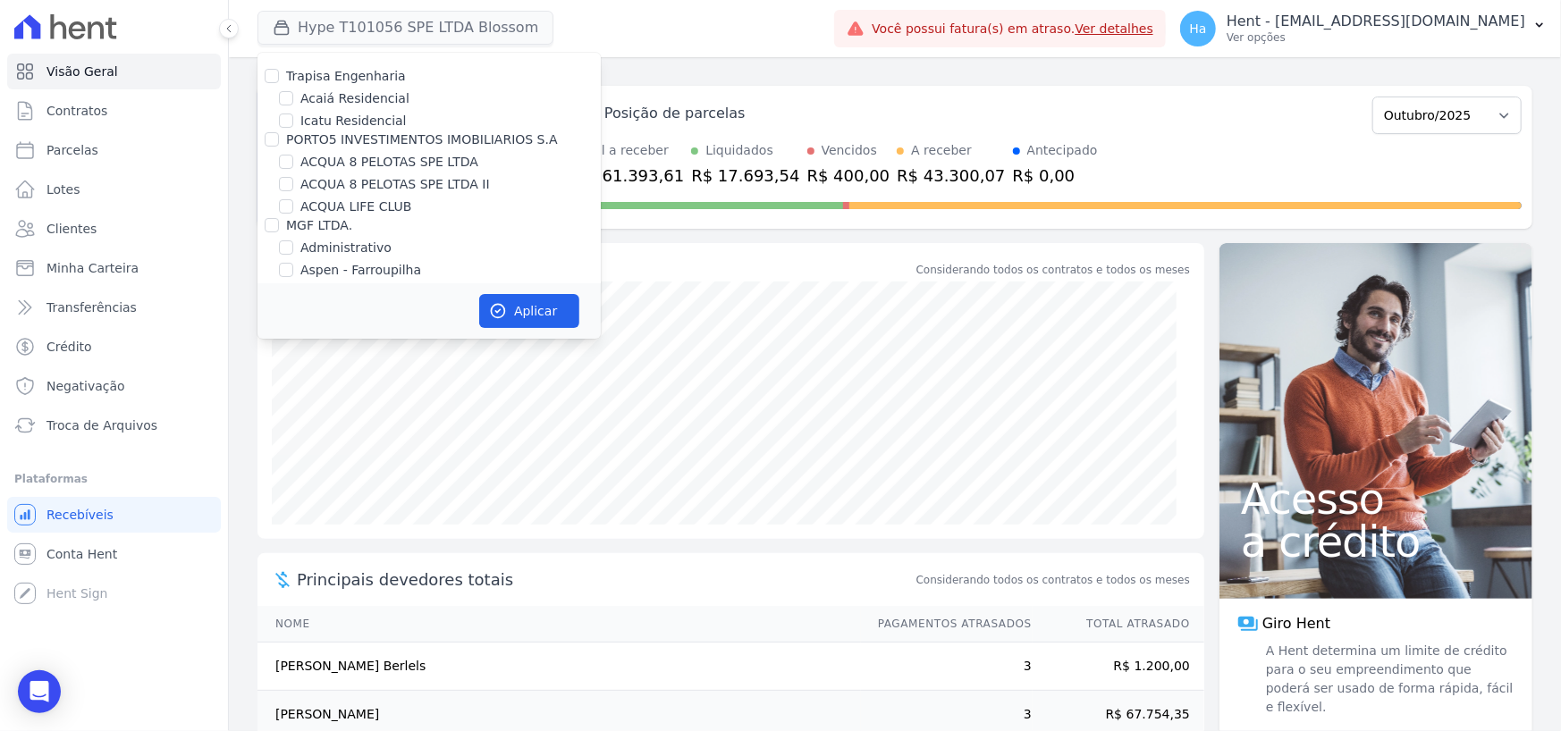
scroll to position [7643, 0]
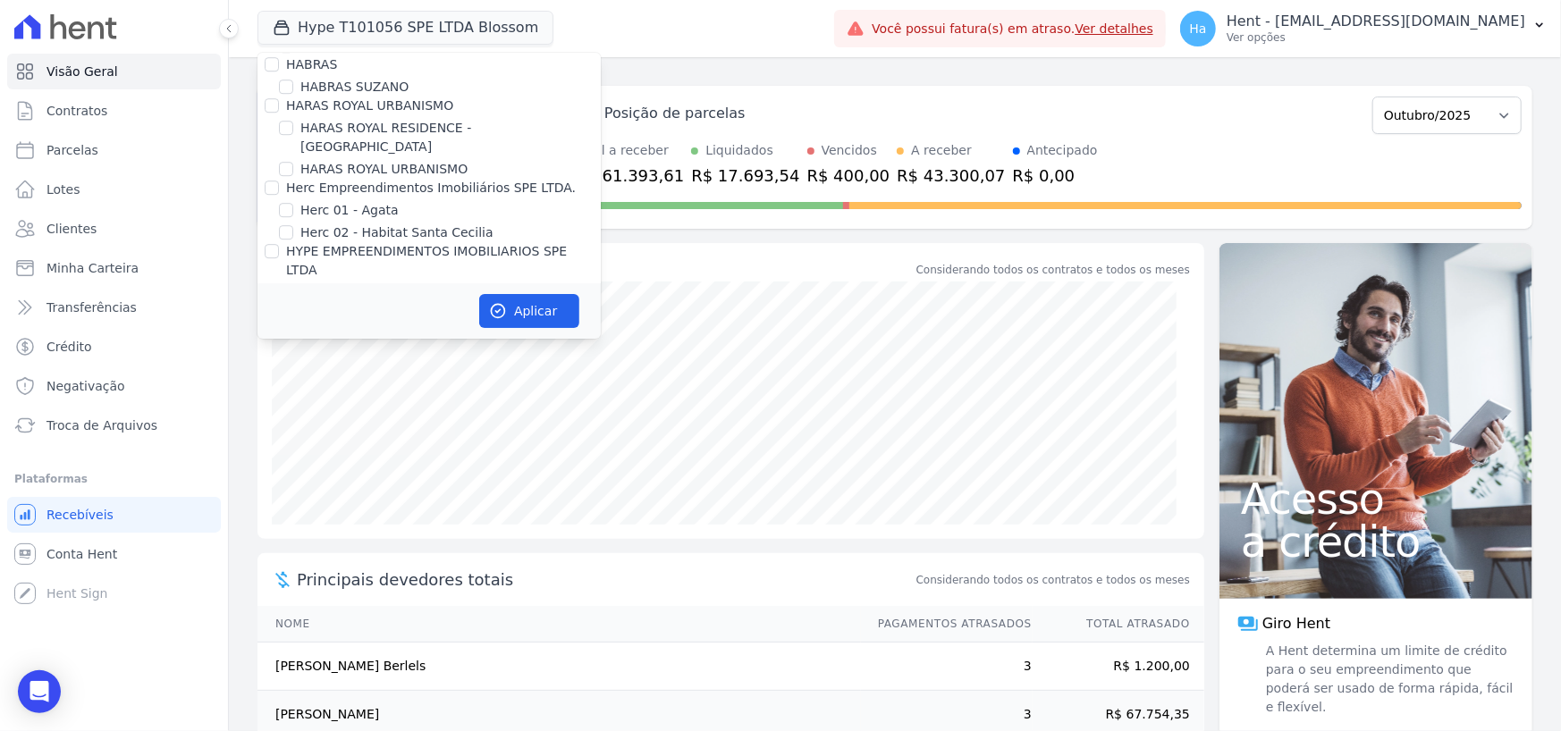
drag, startPoint x: 288, startPoint y: 168, endPoint x: 501, endPoint y: 142, distance: 215.2
click at [288, 330] on input "HYPE T101056 SPE LTDA - BLOSSOM" at bounding box center [286, 337] width 14 height 14
checkbox input "false"
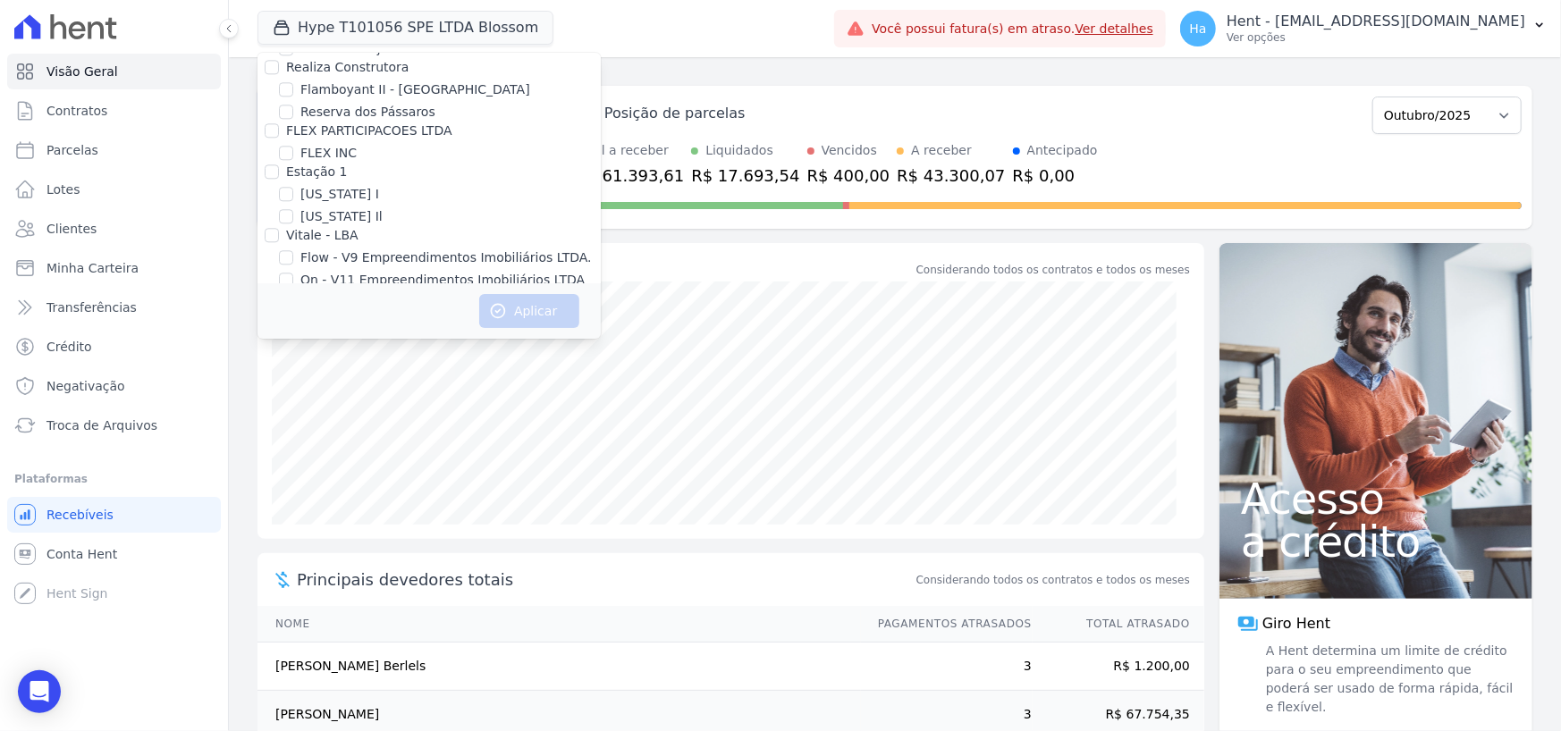
click at [280, 336] on input "Villa Francesa Iris" at bounding box center [286, 343] width 14 height 14
checkbox input "true"
click at [527, 304] on button "Aplicar" at bounding box center [529, 311] width 100 height 34
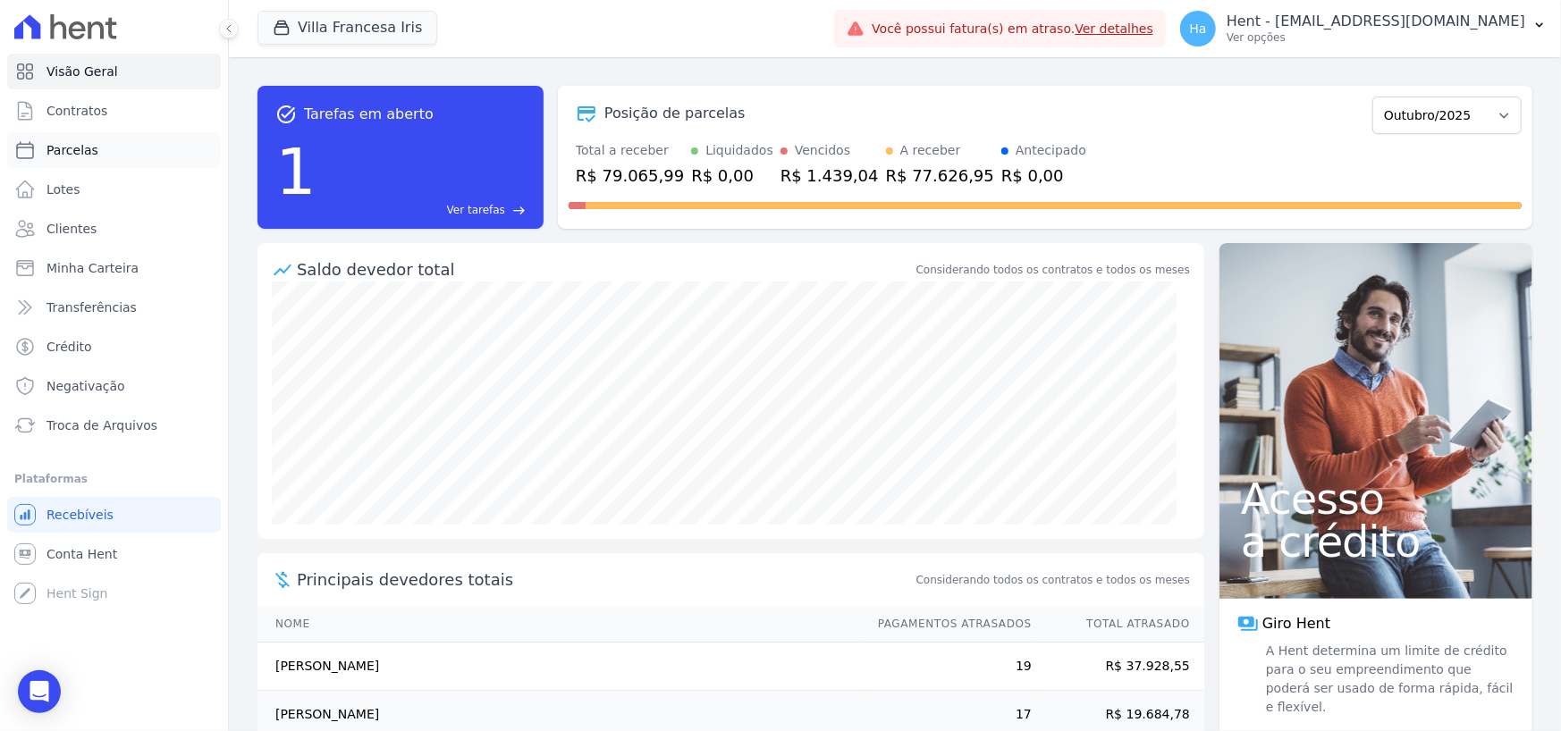
click at [84, 142] on span "Parcelas" at bounding box center [72, 150] width 52 height 18
select select
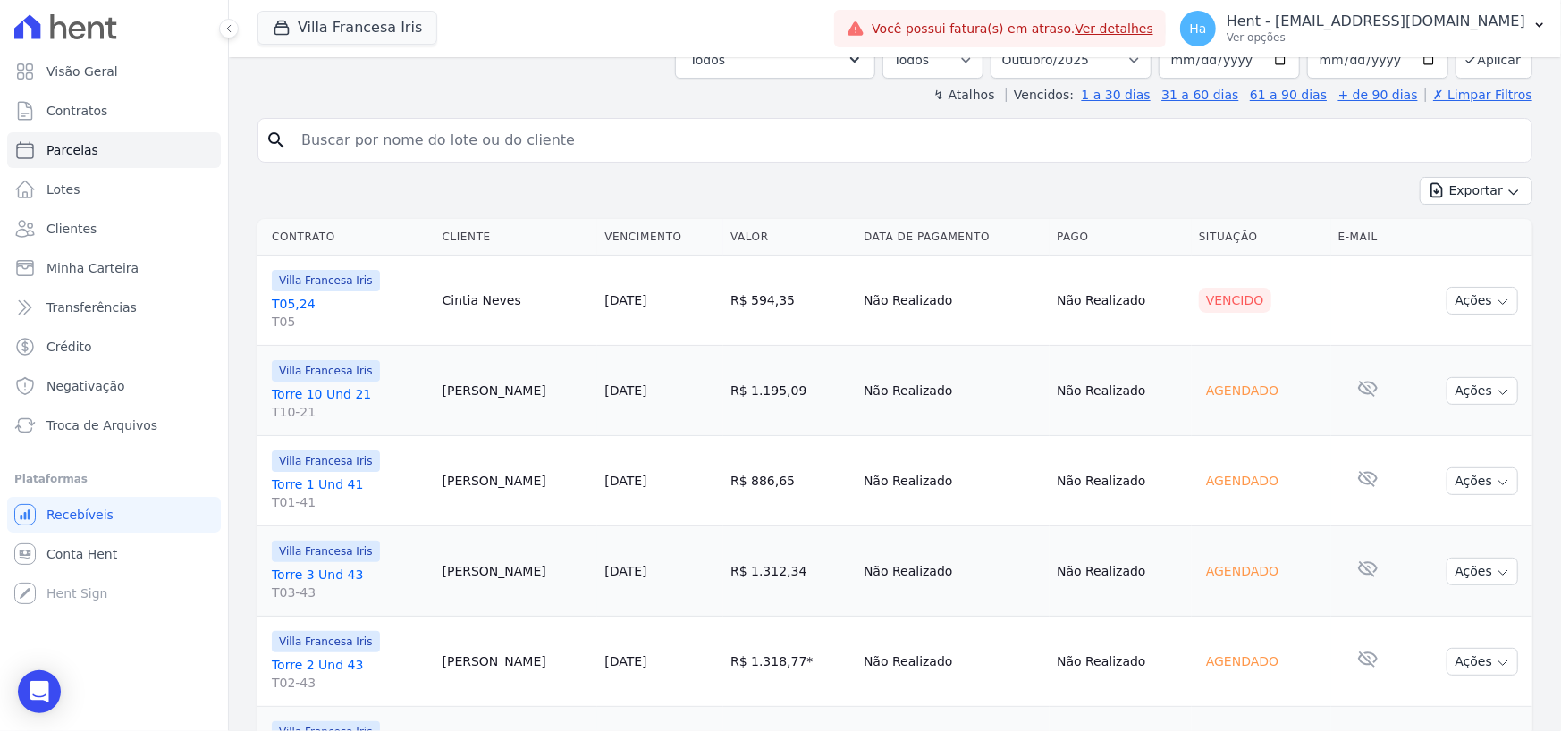
scroll to position [89, 0]
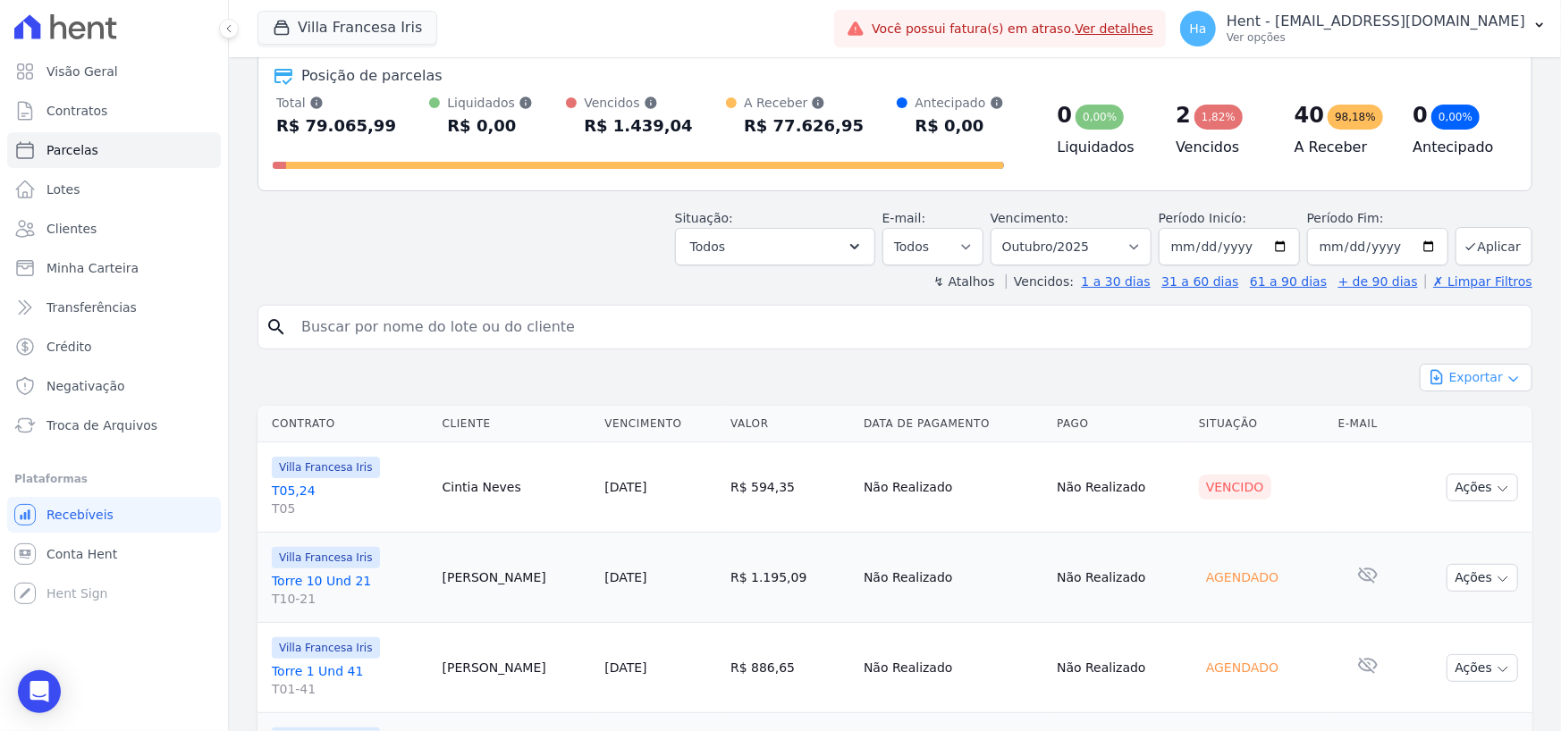
click at [1509, 380] on icon "button" at bounding box center [1513, 379] width 8 height 4
click at [1475, 452] on span "Exportar CSV" at bounding box center [1473, 451] width 95 height 18
click at [416, 39] on button "Villa Francesa Iris" at bounding box center [347, 28] width 180 height 34
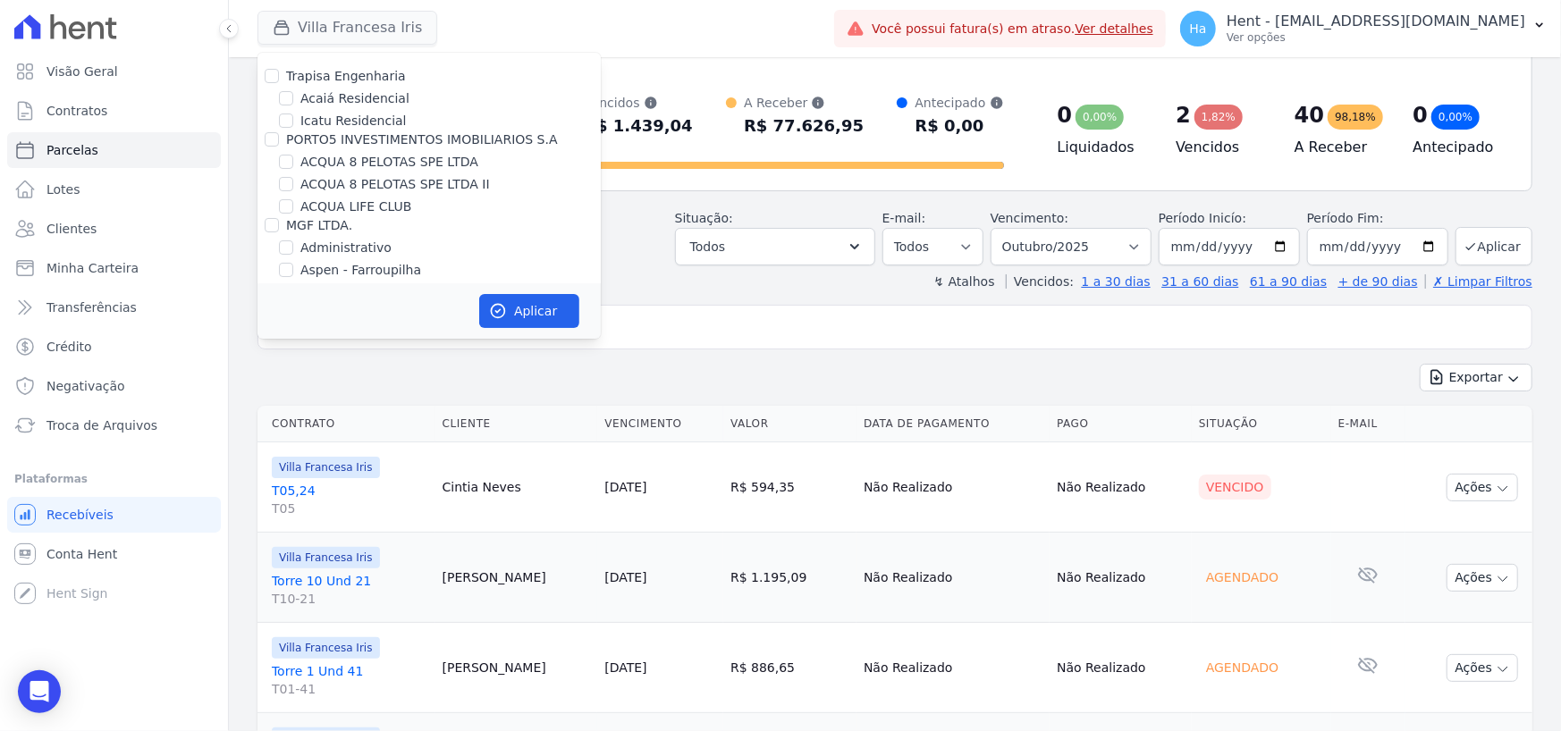
scroll to position [7116, 0]
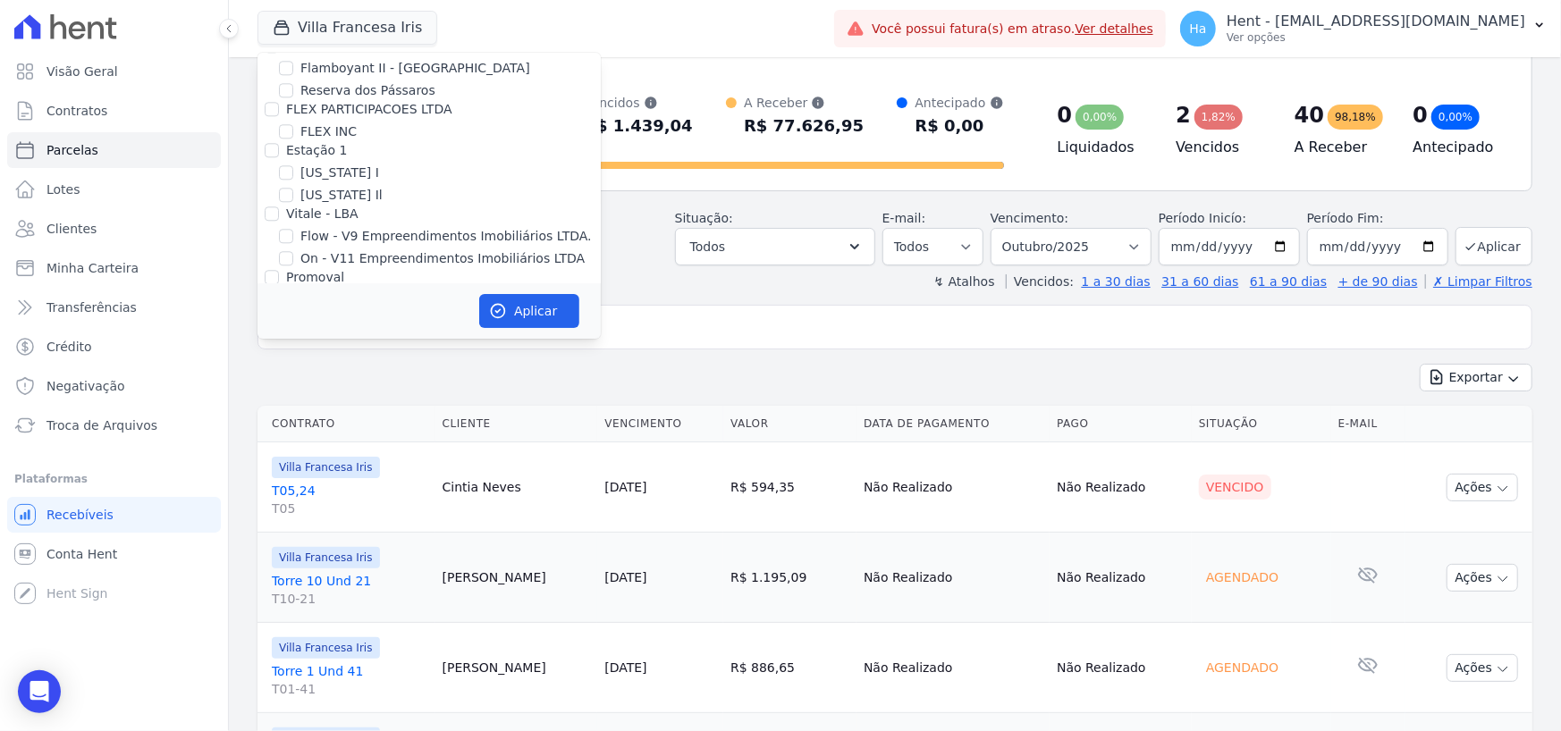
click at [282, 292] on input "[GEOGRAPHIC_DATA]" at bounding box center [286, 299] width 14 height 14
checkbox input "true"
click at [282, 315] on input "Villa Francesa Iris" at bounding box center [286, 322] width 14 height 14
checkbox input "false"
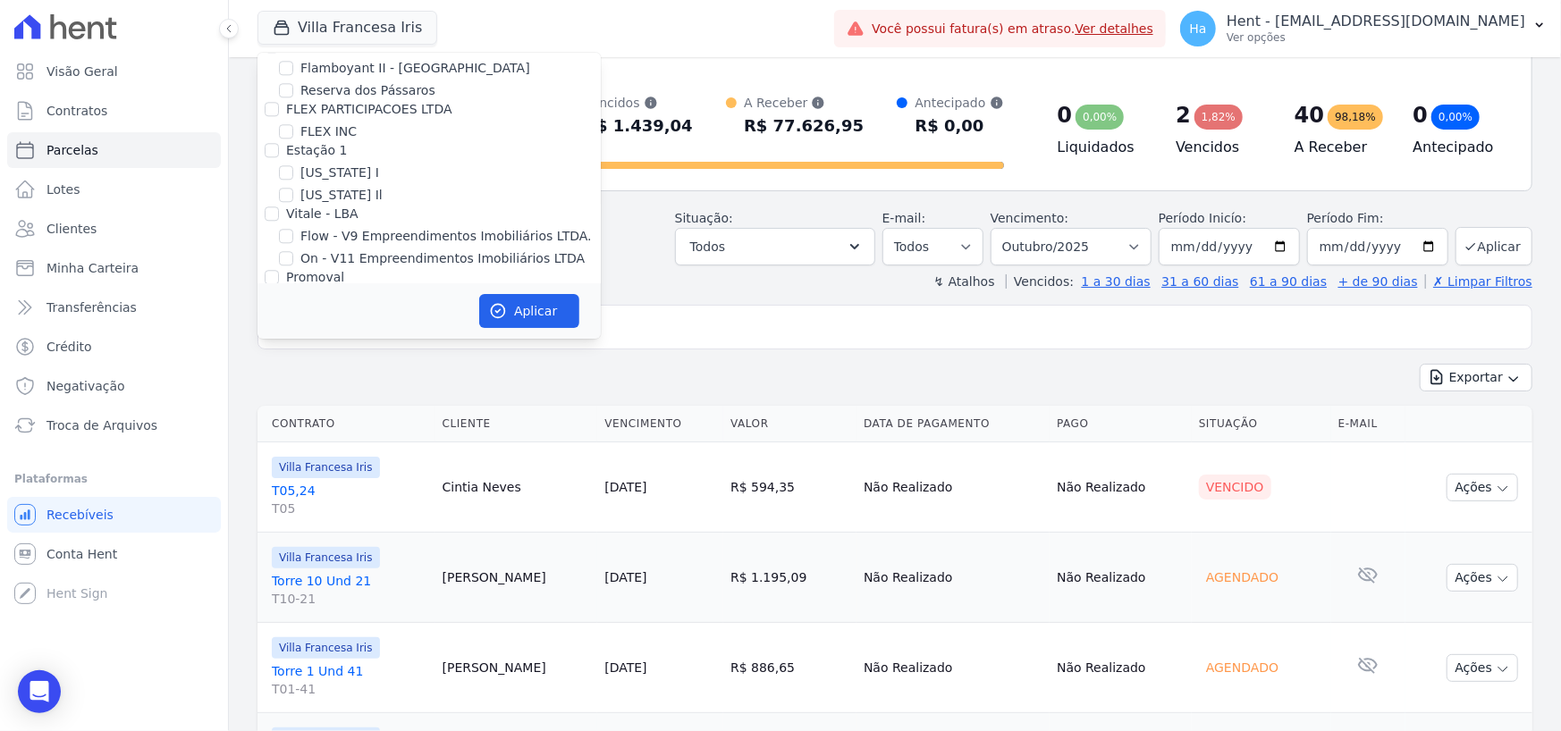
checkbox input "false"
click at [526, 316] on button "Aplicar" at bounding box center [529, 311] width 100 height 34
select select
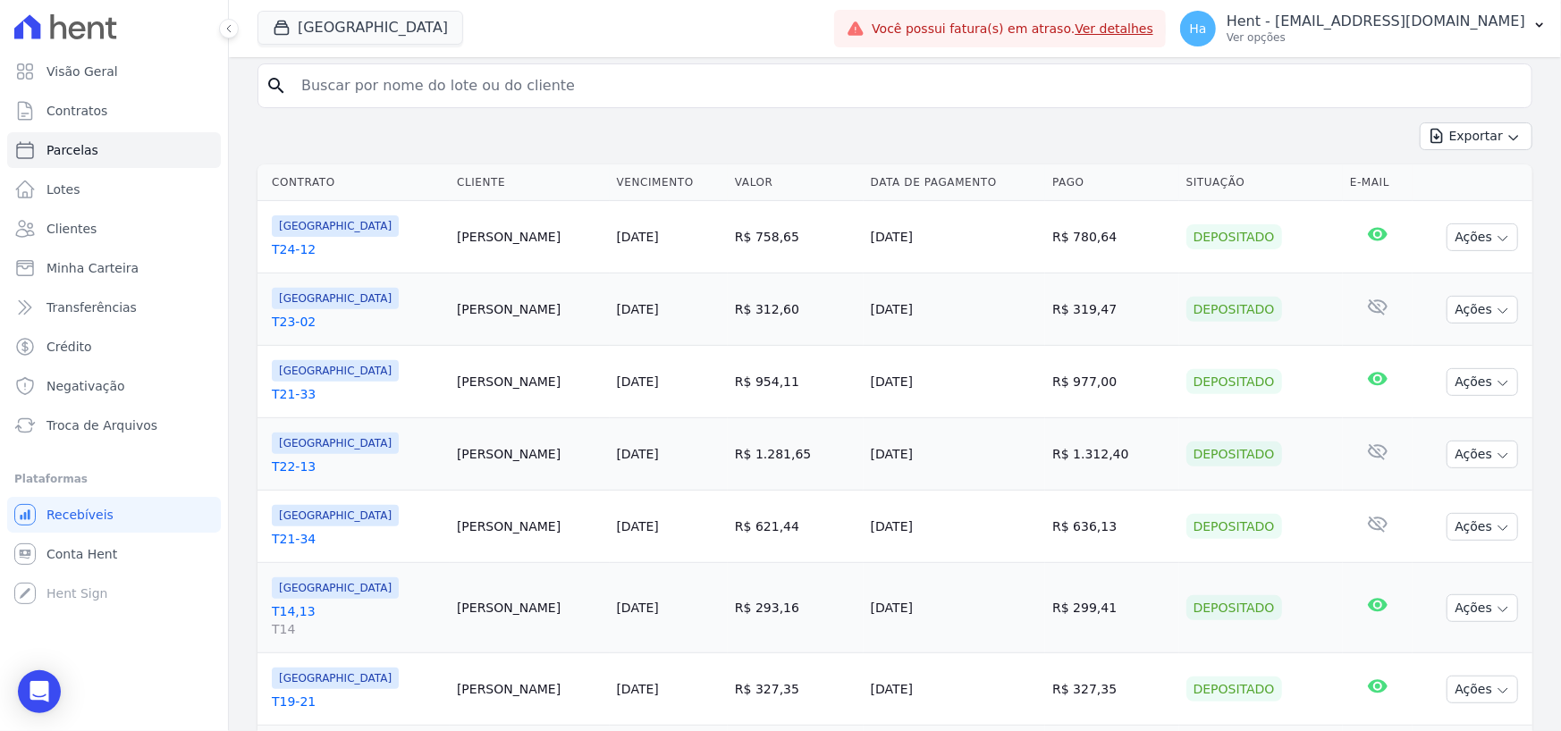
scroll to position [0, 0]
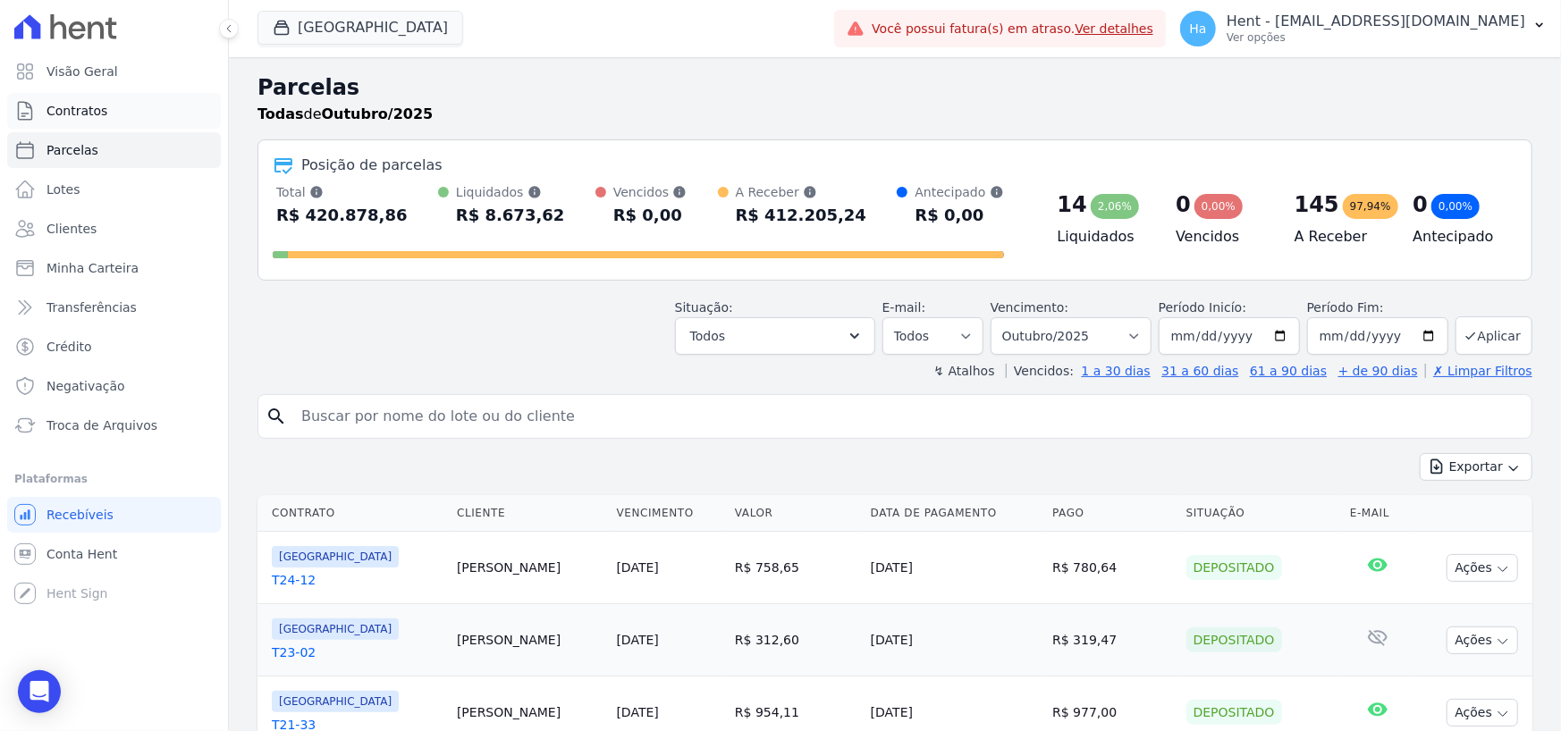
click at [97, 105] on span "Contratos" at bounding box center [76, 111] width 61 height 18
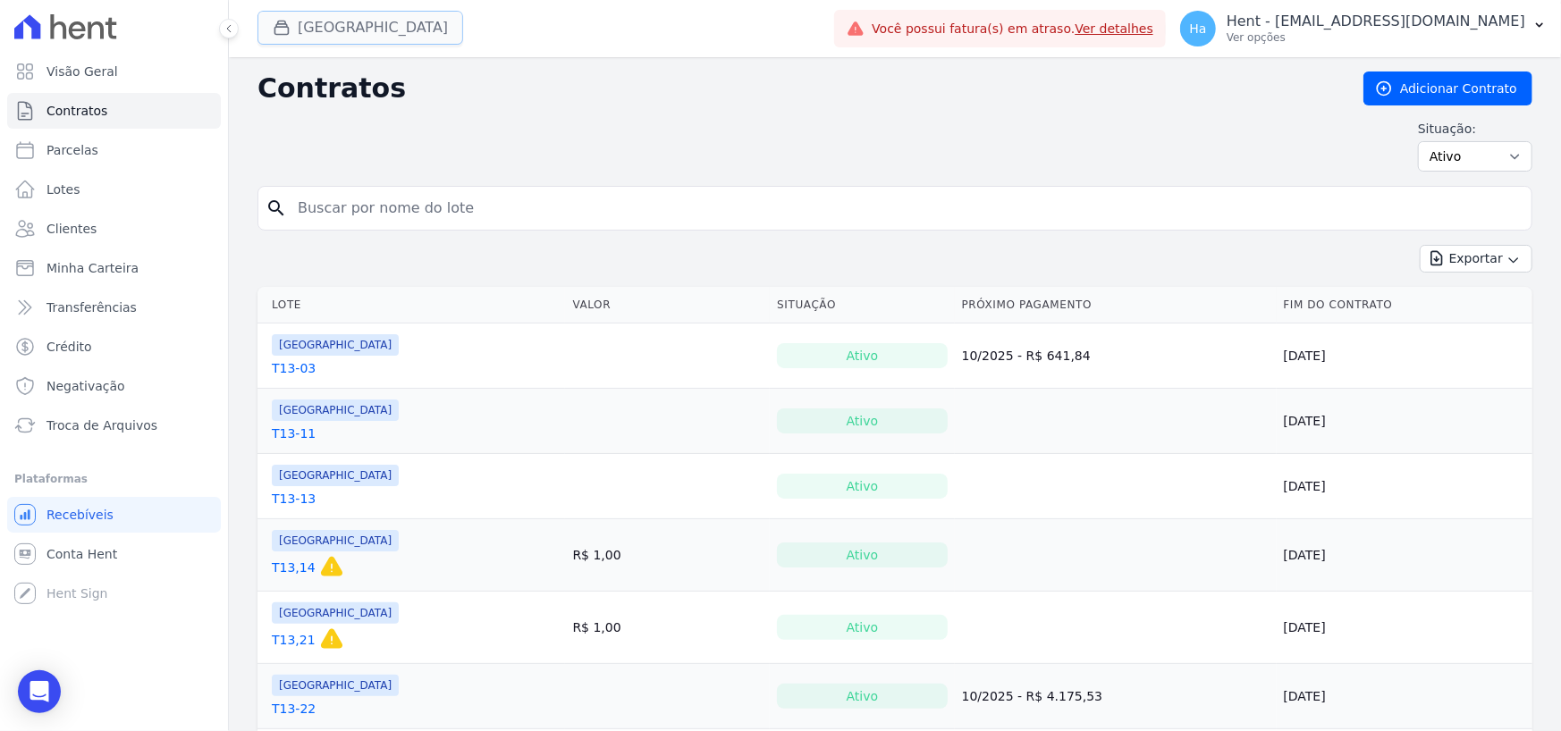
click at [304, 26] on button "[GEOGRAPHIC_DATA]" at bounding box center [360, 28] width 206 height 34
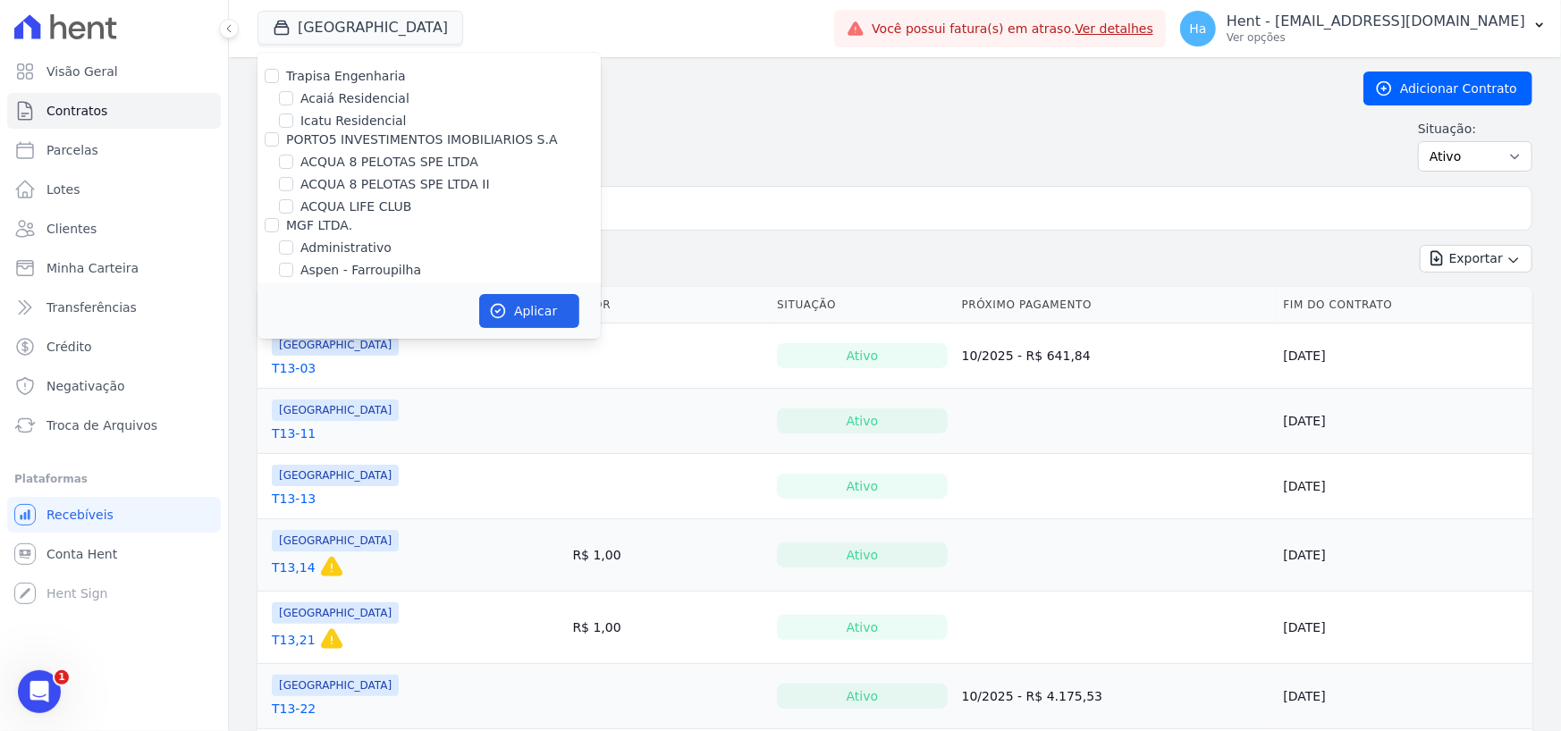
scroll to position [1867, 0]
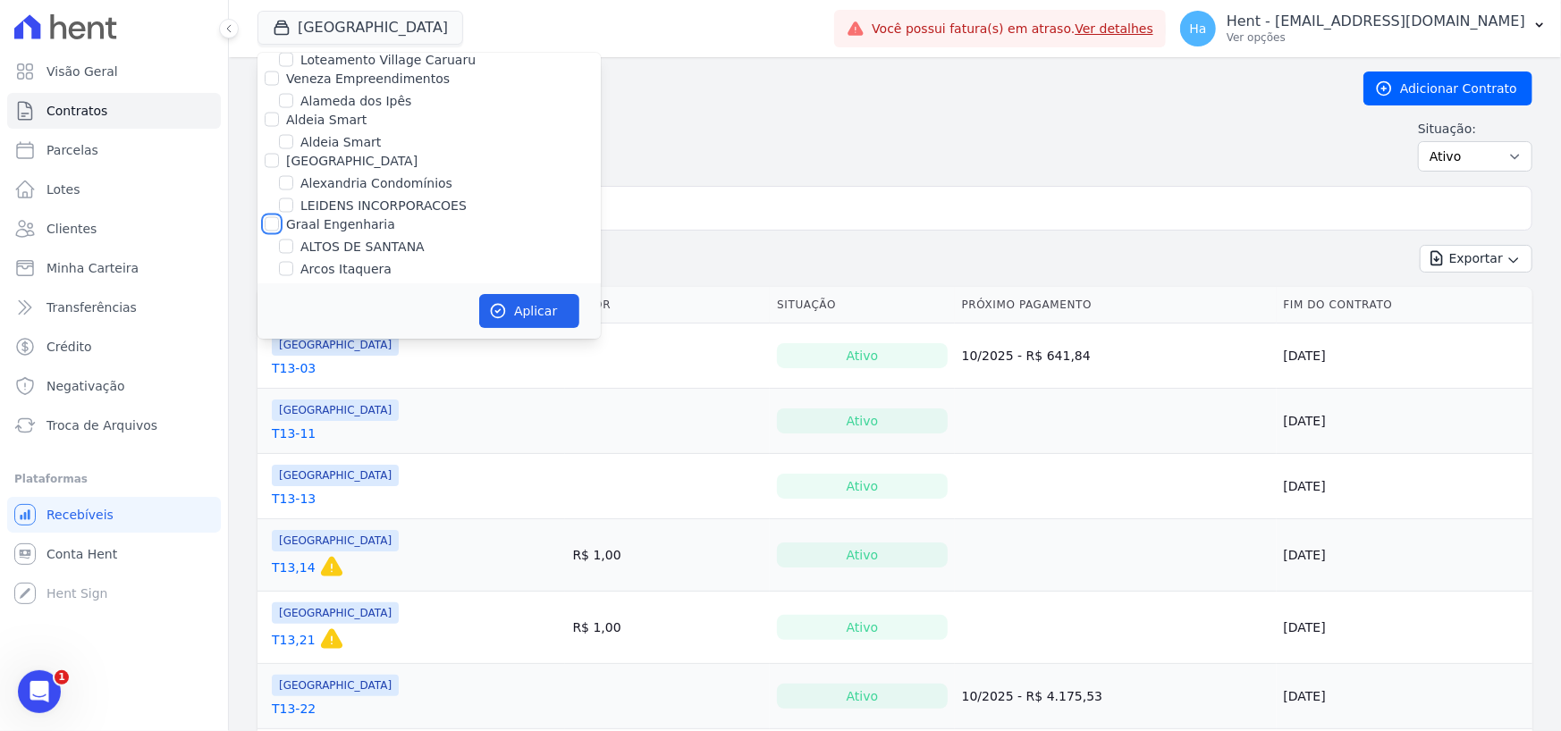
click at [273, 217] on input "Graal Engenharia" at bounding box center [272, 224] width 14 height 14
checkbox input "true"
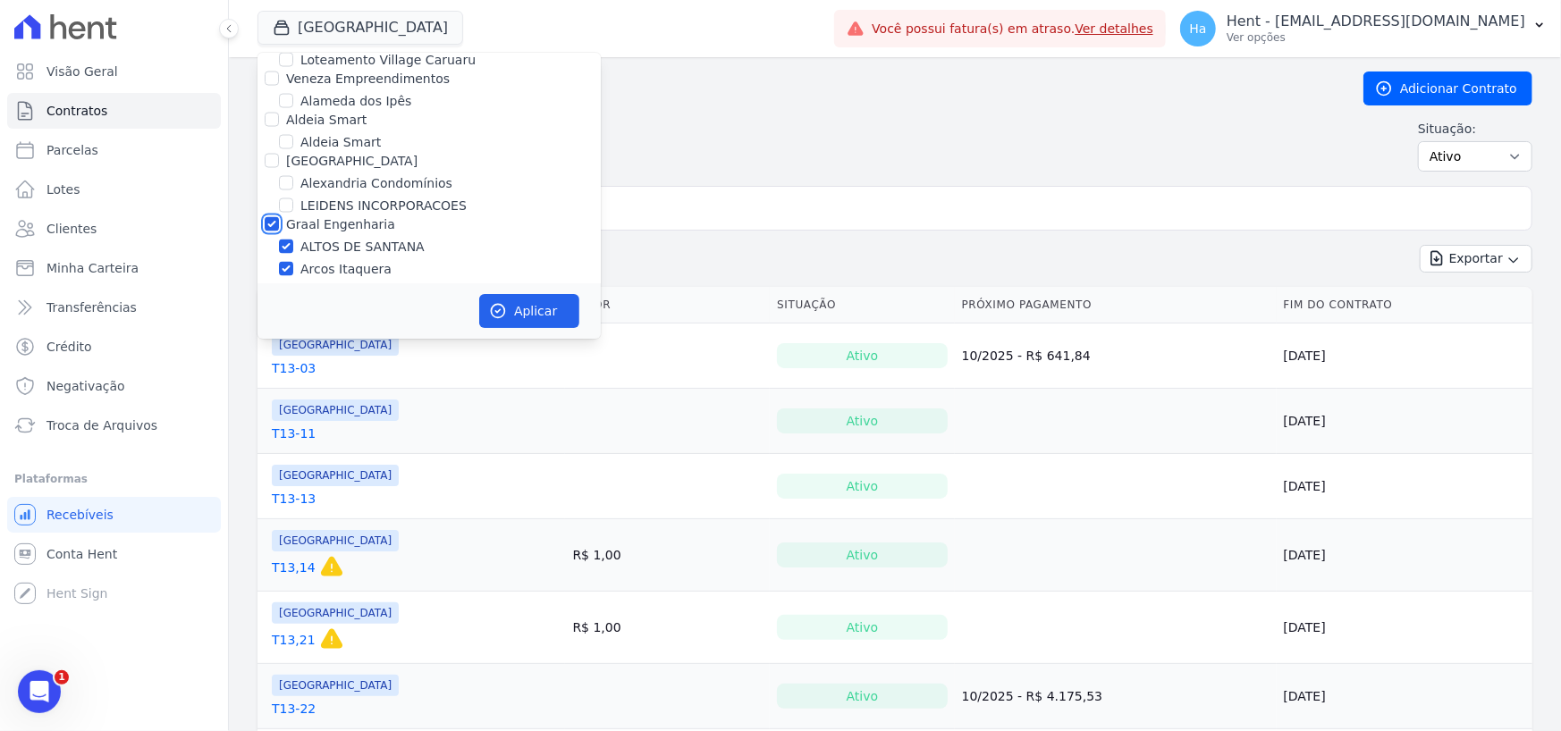
checkbox input "true"
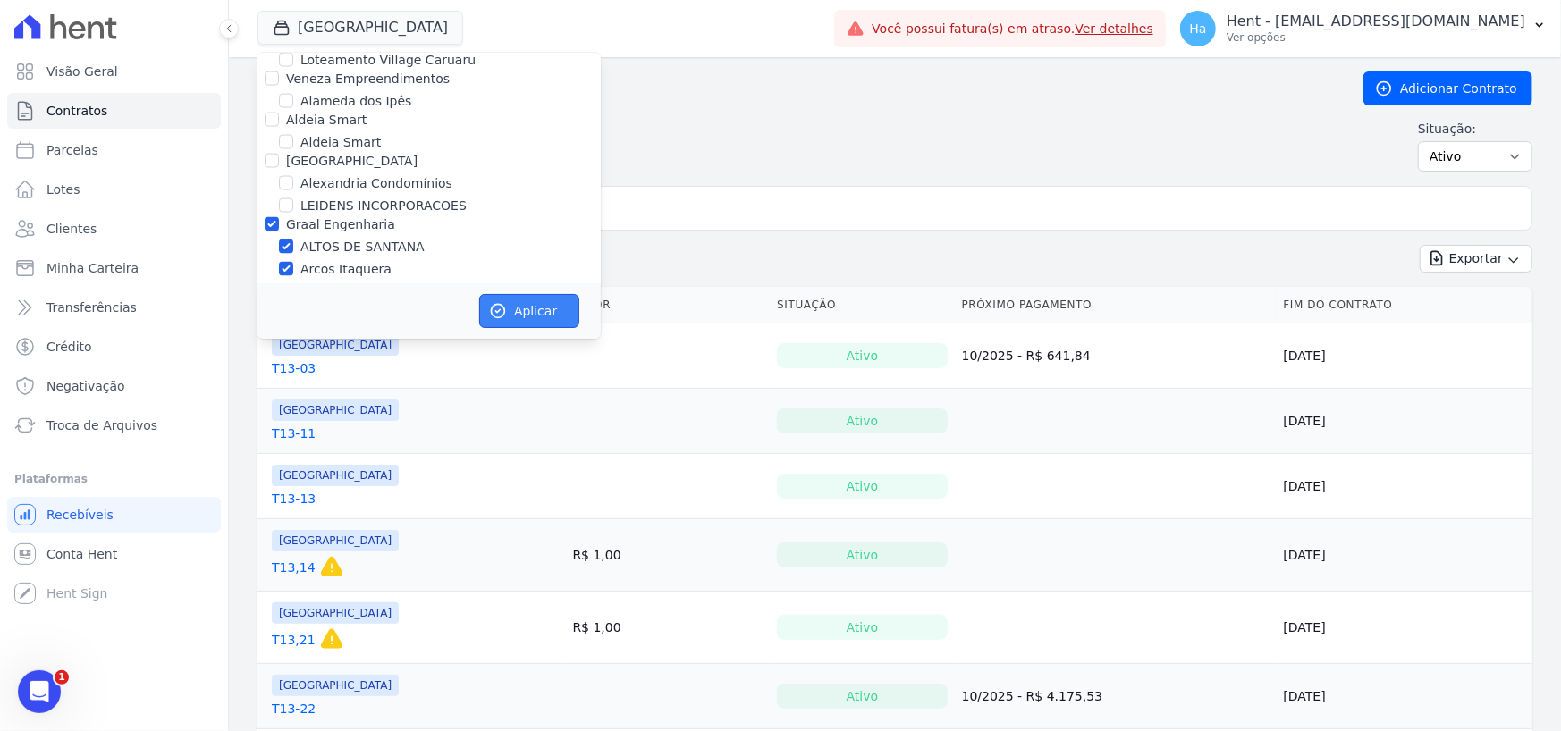
click at [509, 310] on button "Aplicar" at bounding box center [529, 311] width 100 height 34
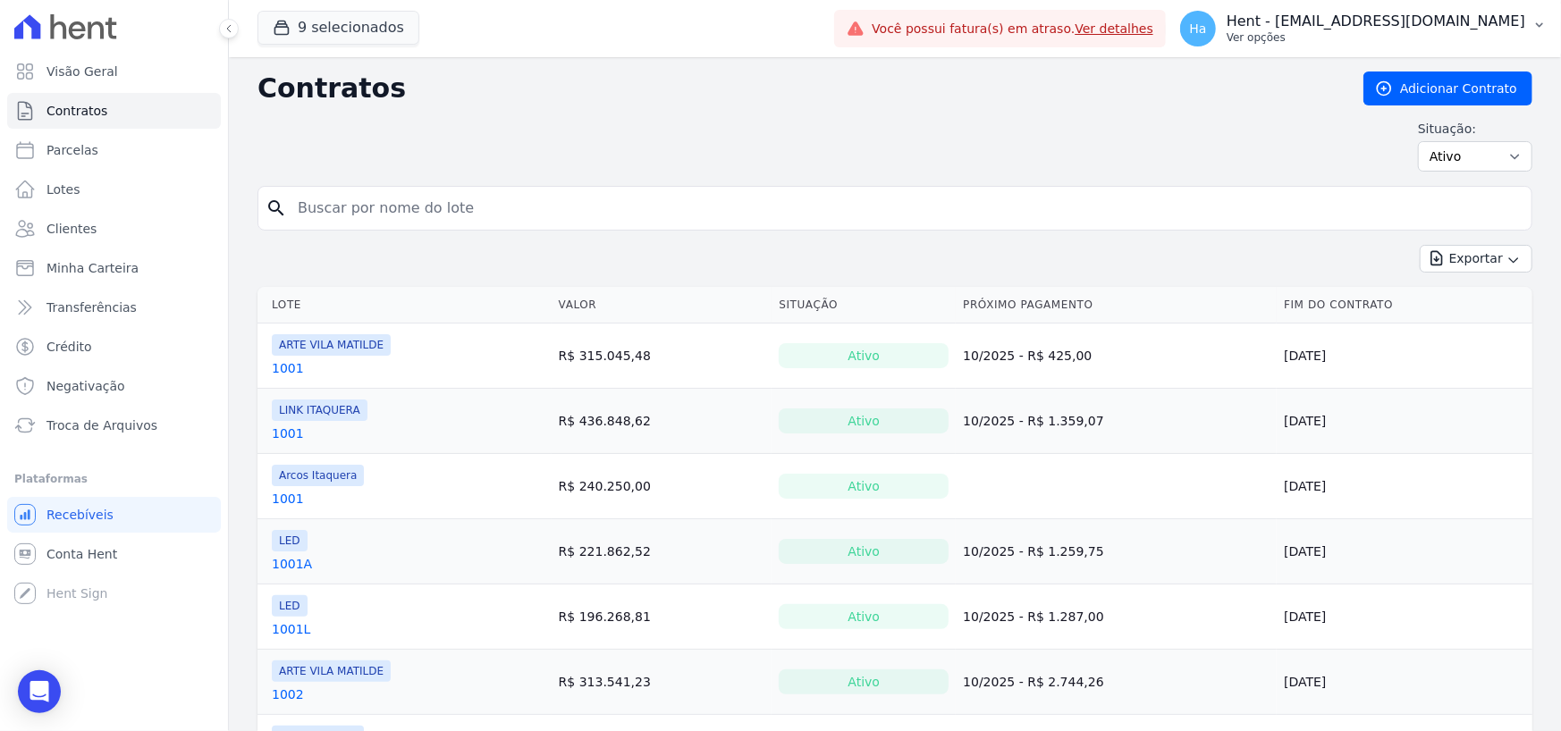
click at [1497, 25] on p "Hent - [EMAIL_ADDRESS][DOMAIN_NAME]" at bounding box center [1375, 22] width 299 height 18
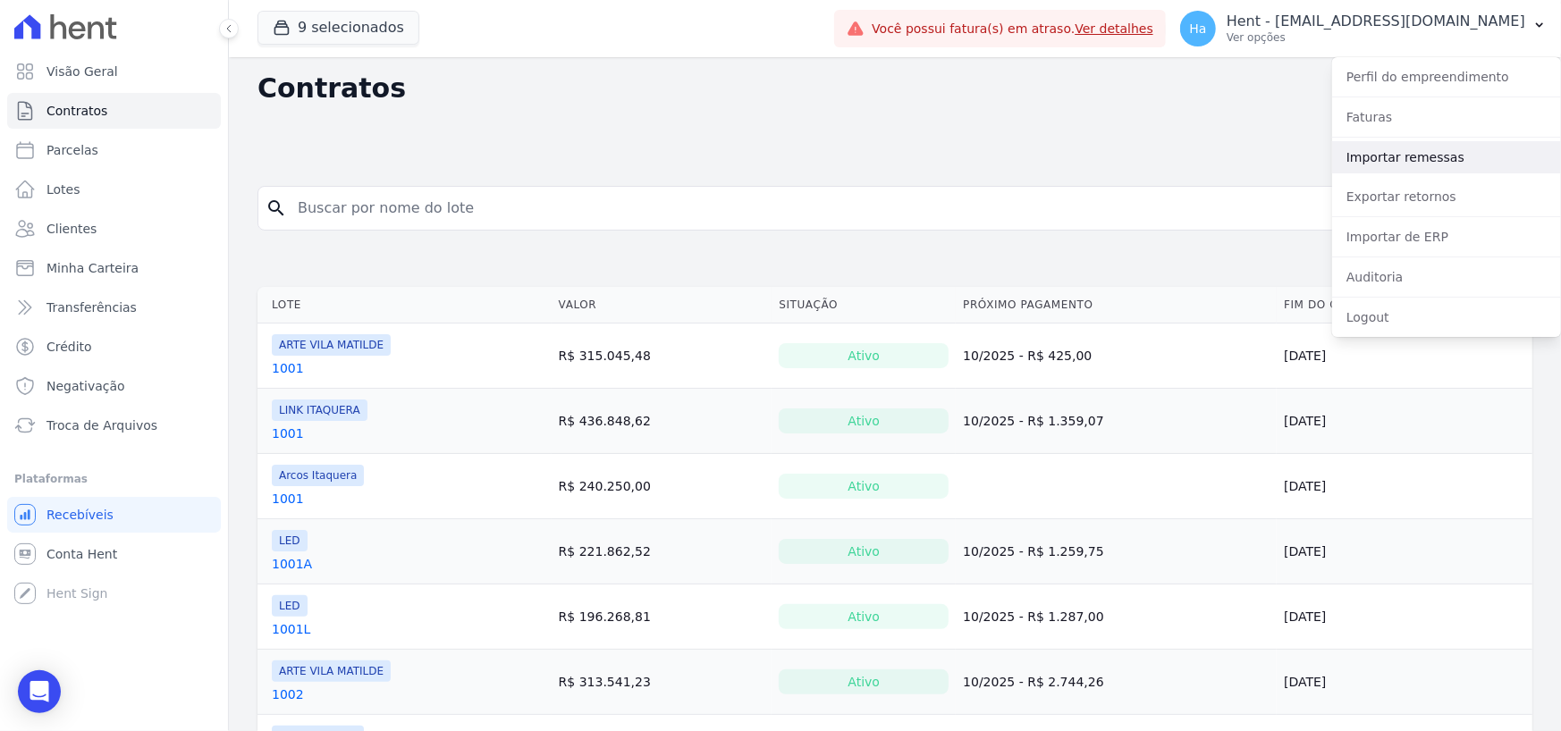
click at [1408, 157] on link "Importar remessas" at bounding box center [1446, 157] width 229 height 32
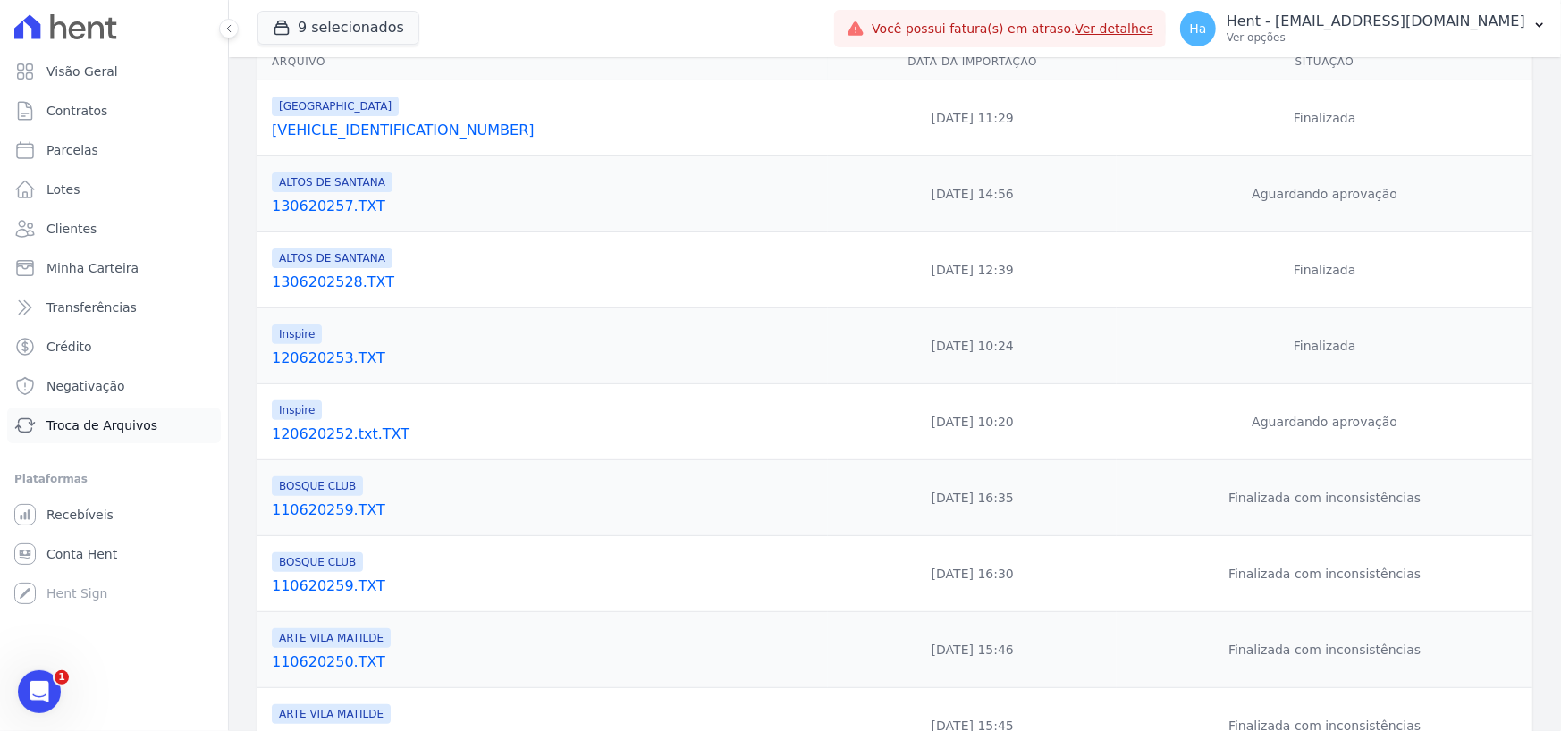
click at [107, 428] on span "Troca de Arquivos" at bounding box center [101, 426] width 111 height 18
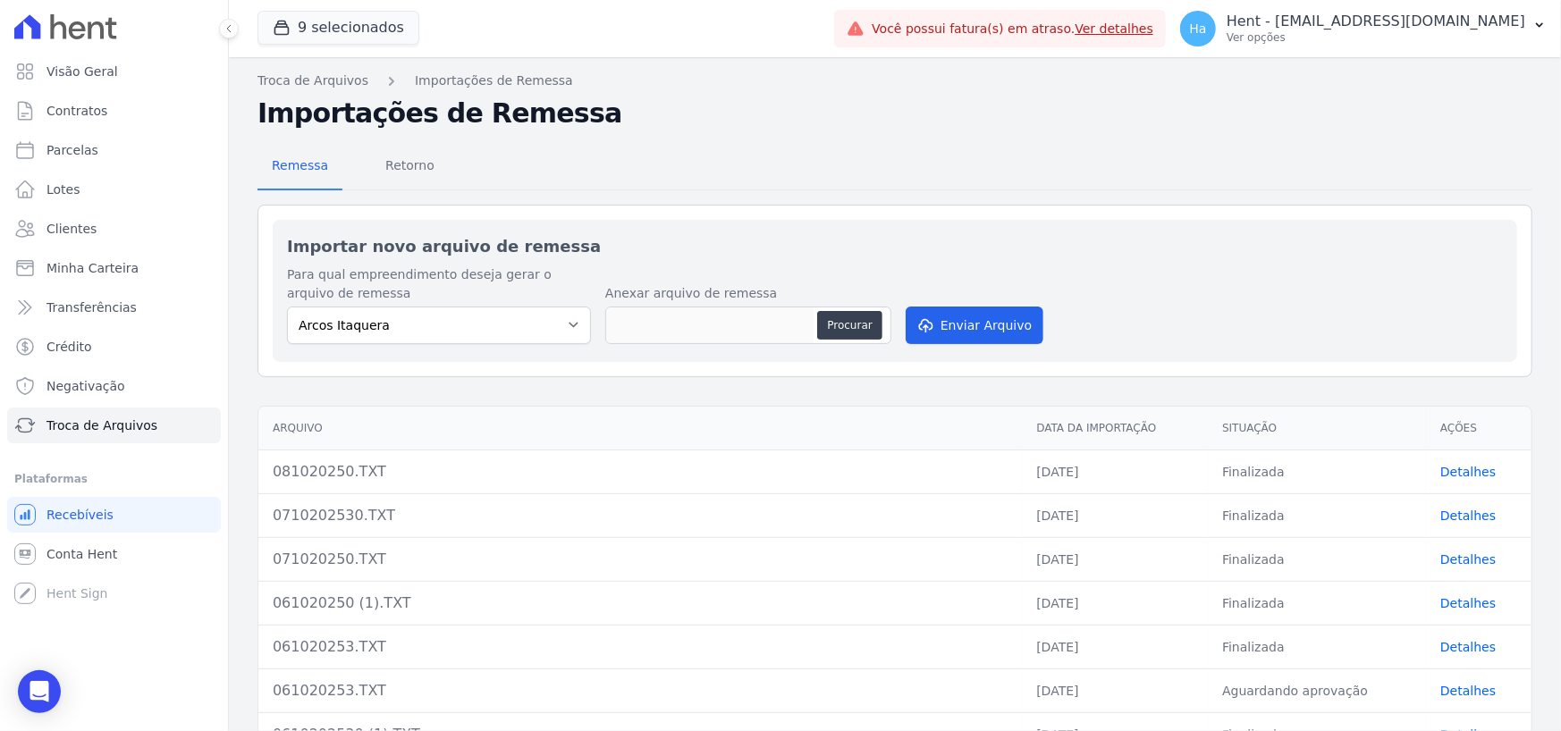
click at [1440, 465] on link "Detalhes" at bounding box center [1467, 472] width 55 height 14
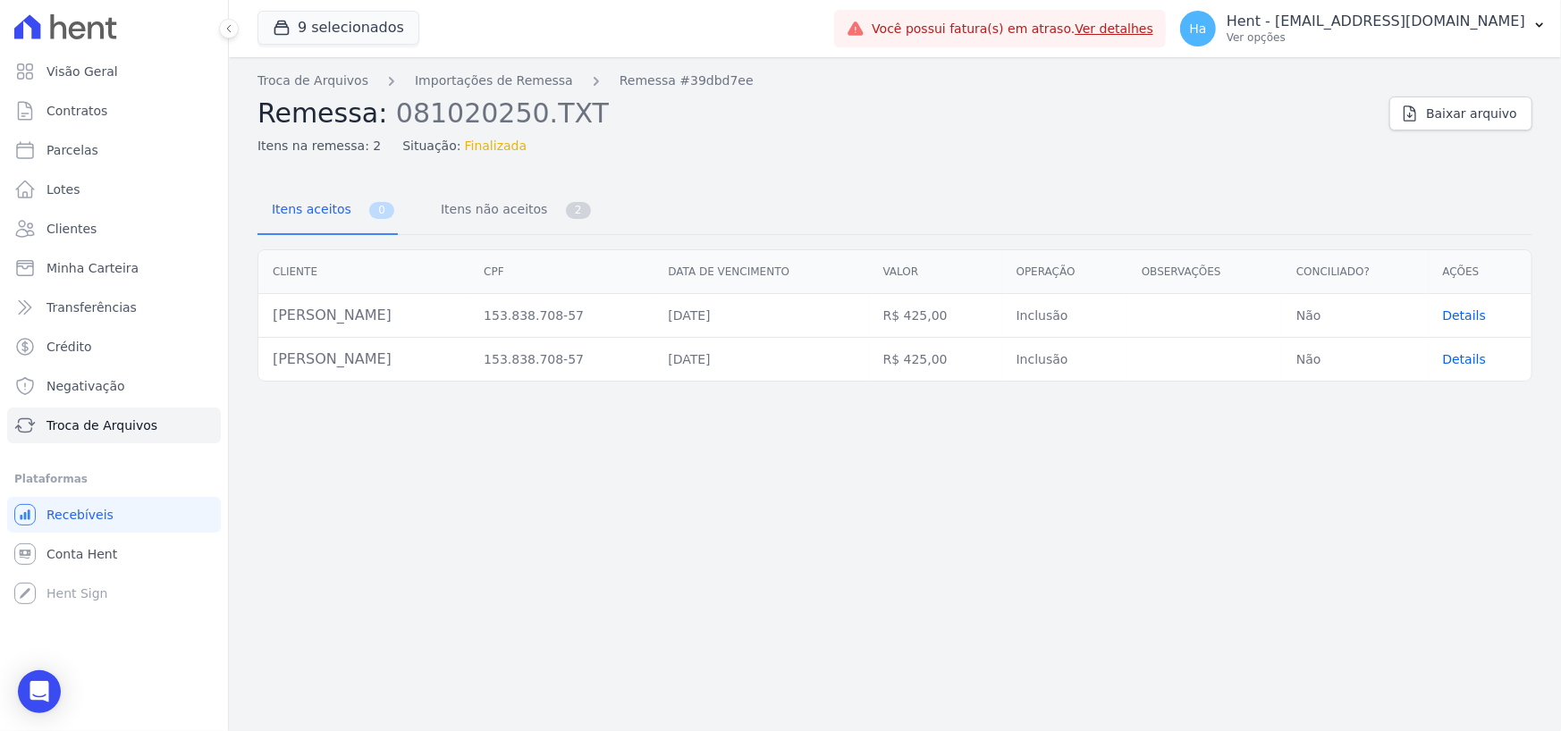
drag, startPoint x: 423, startPoint y: 316, endPoint x: 243, endPoint y: 312, distance: 179.7
click at [243, 312] on div "Cliente CPF Data de vencimento [GEOGRAPHIC_DATA] Operação Observações Conciliad…" at bounding box center [895, 315] width 1332 height 147
drag, startPoint x: 351, startPoint y: 319, endPoint x: 322, endPoint y: 317, distance: 29.5
copy div "Cliente CPF Data de vencimento Valor Operação Observações Conciliado? Ações [PE…"
click at [369, 342] on td "[PERSON_NAME]" at bounding box center [363, 360] width 211 height 44
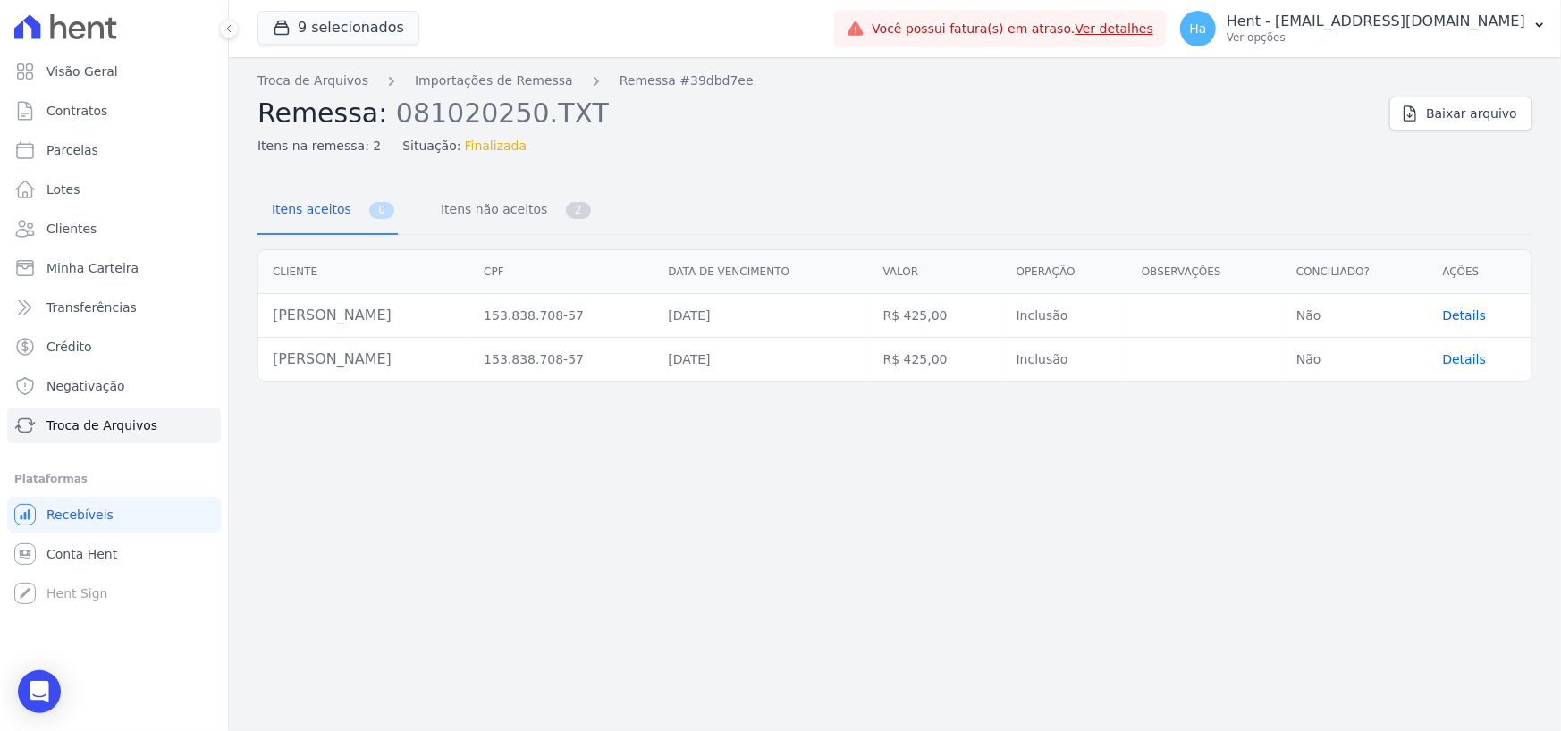
drag, startPoint x: 272, startPoint y: 317, endPoint x: 403, endPoint y: 318, distance: 131.4
click at [403, 318] on td "[PERSON_NAME]" at bounding box center [363, 316] width 211 height 44
copy td "[PERSON_NAME]"
